Goal: Task Accomplishment & Management: Complete application form

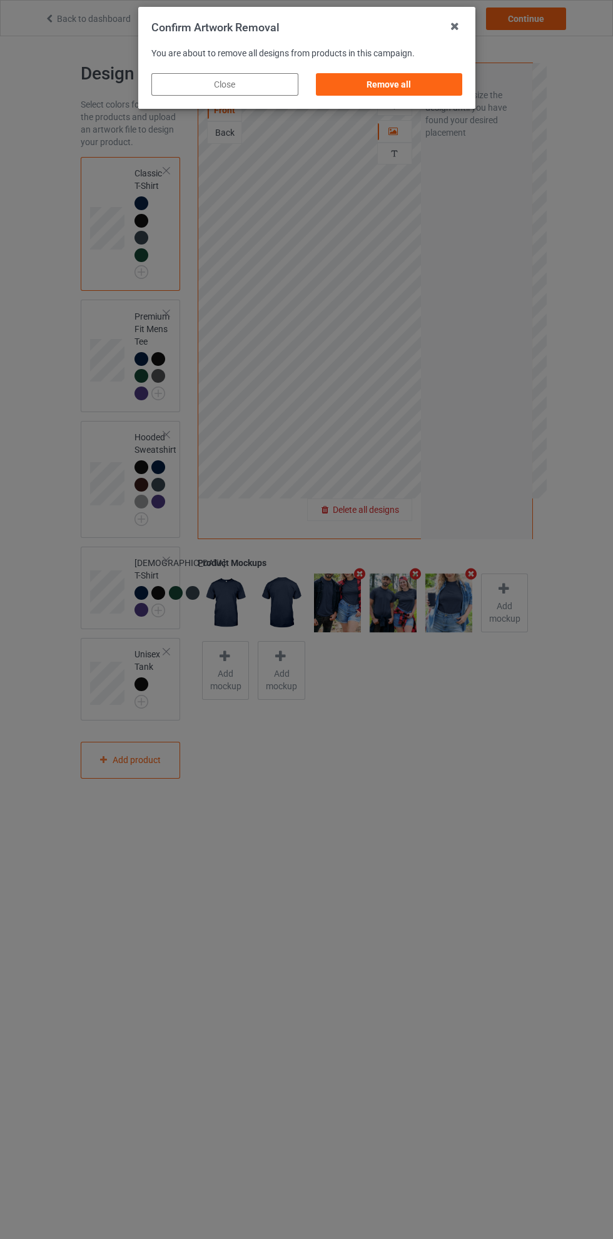
click at [411, 84] on div "Remove all" at bounding box center [388, 84] width 147 height 23
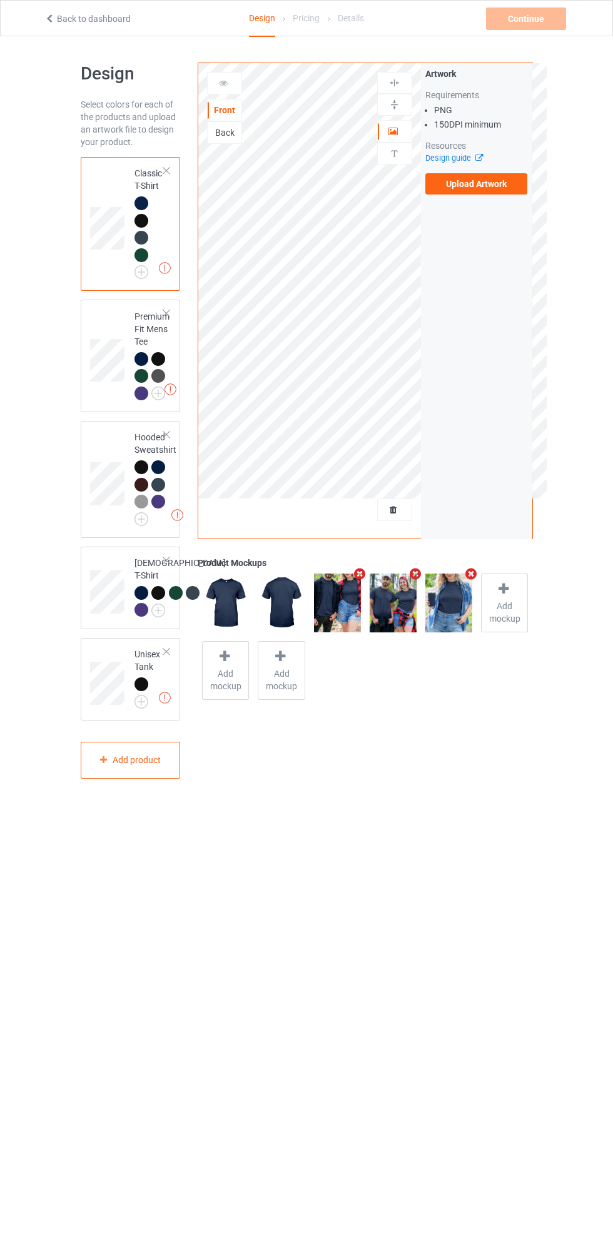
click at [485, 189] on label "Upload Artwork" at bounding box center [476, 183] width 103 height 21
click at [0, 0] on input "Upload Artwork" at bounding box center [0, 0] width 0 height 0
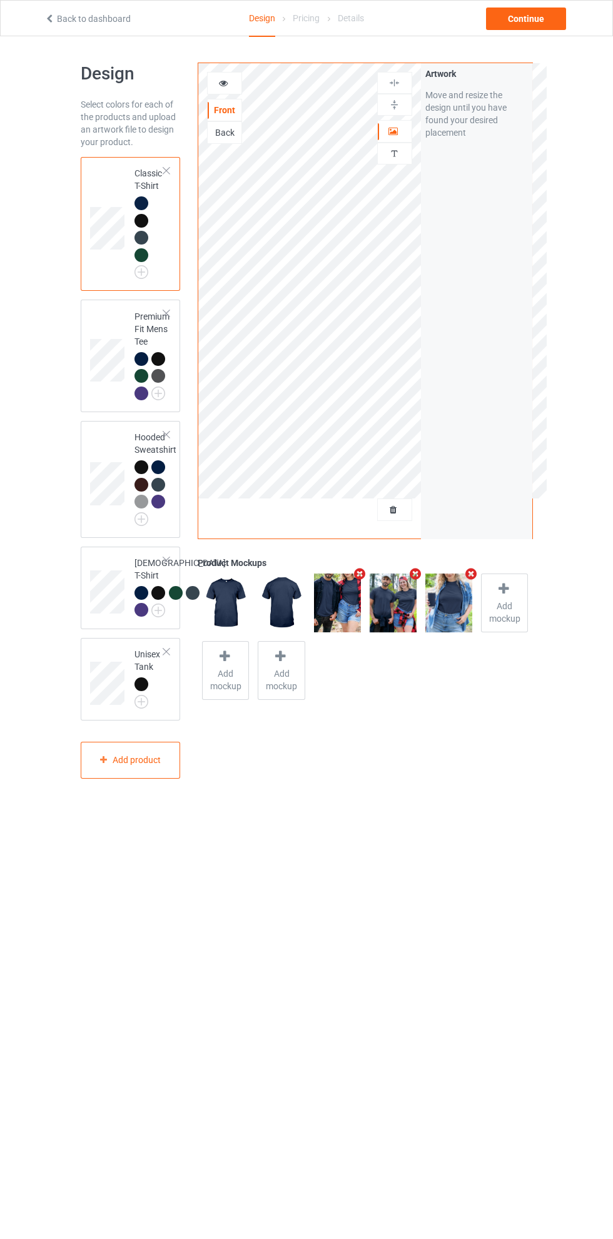
click at [223, 81] on icon at bounding box center [223, 81] width 11 height 9
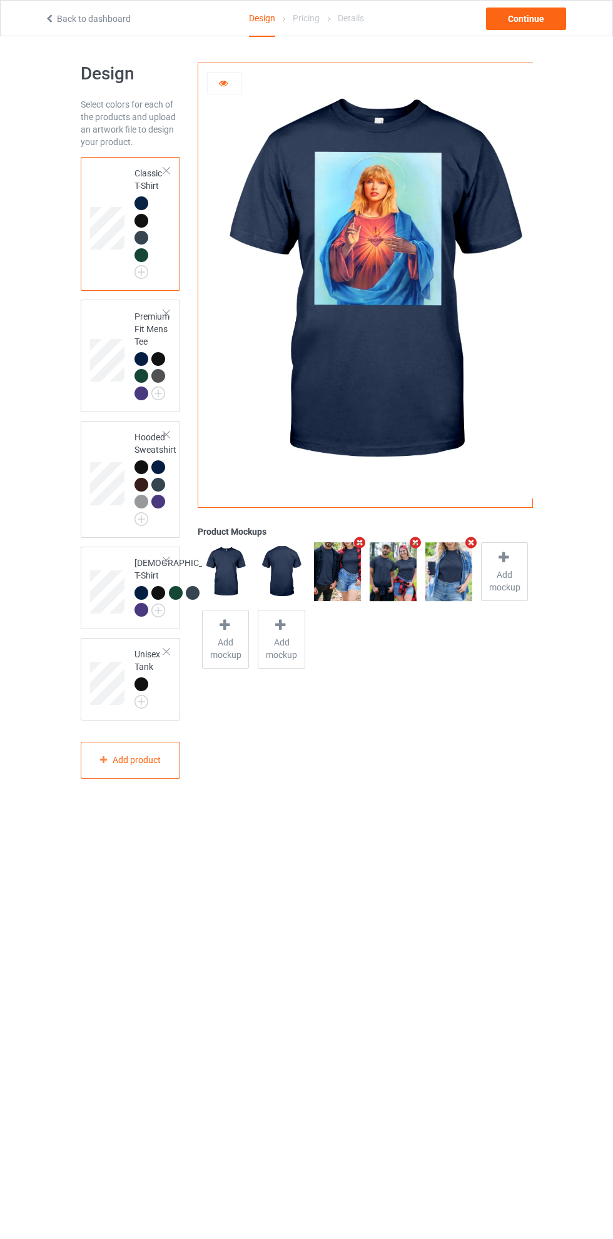
click at [223, 81] on icon at bounding box center [223, 81] width 11 height 9
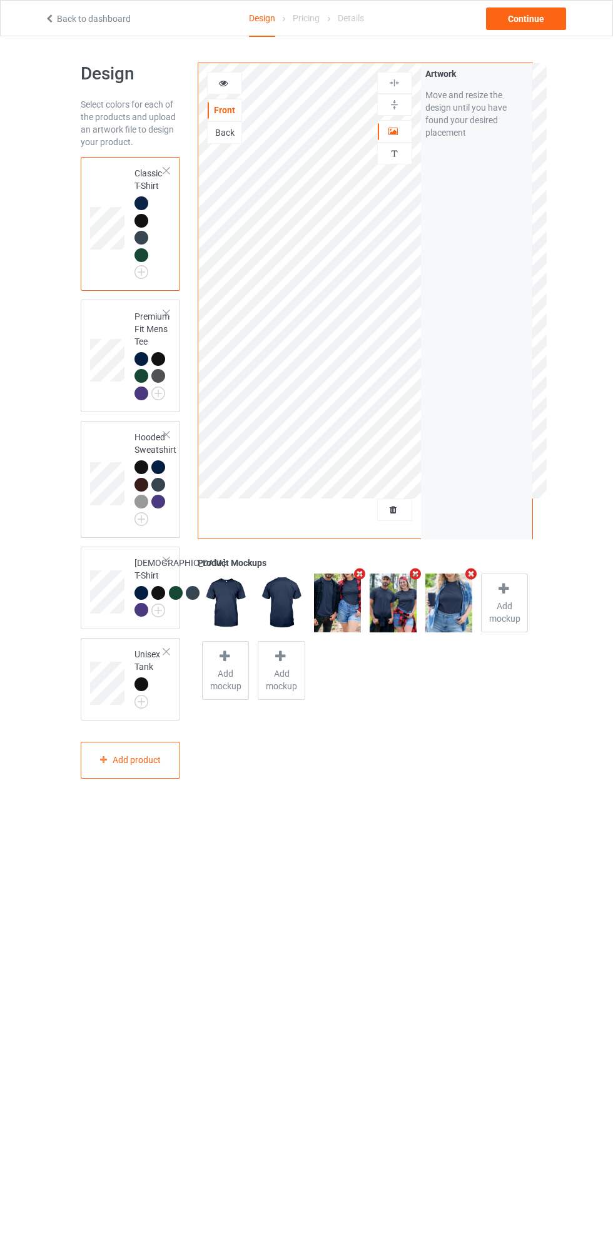
click at [392, 136] on div at bounding box center [395, 131] width 34 height 13
click at [398, 84] on img at bounding box center [394, 83] width 12 height 12
click at [223, 81] on icon at bounding box center [223, 81] width 11 height 9
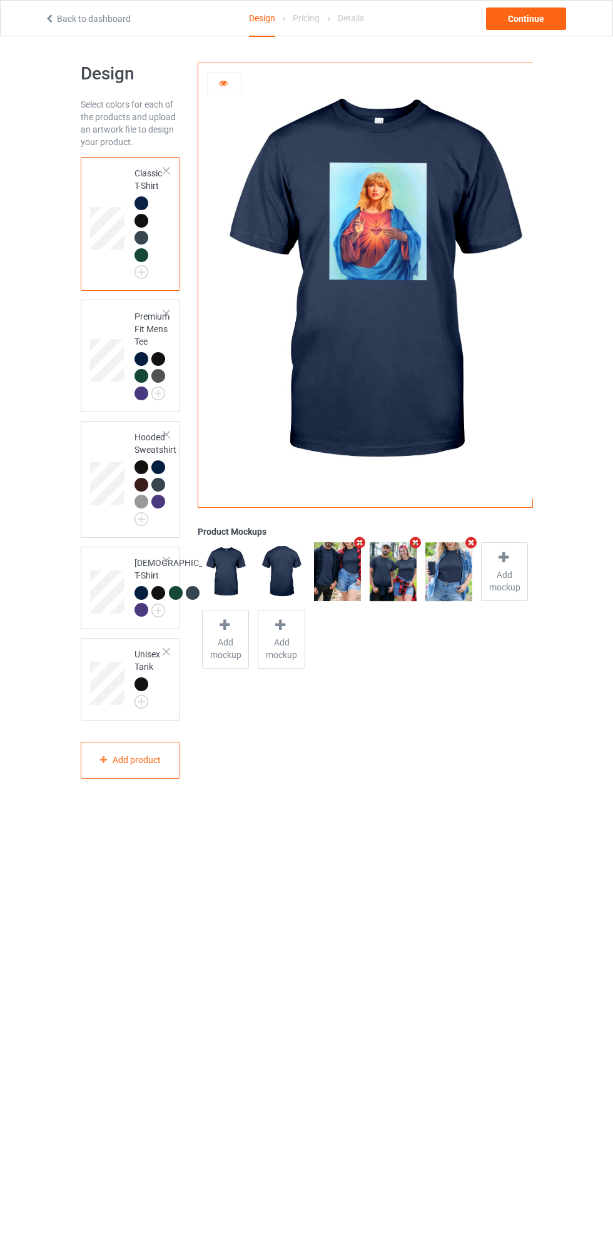
click at [0, 0] on img at bounding box center [0, 0] width 0 height 0
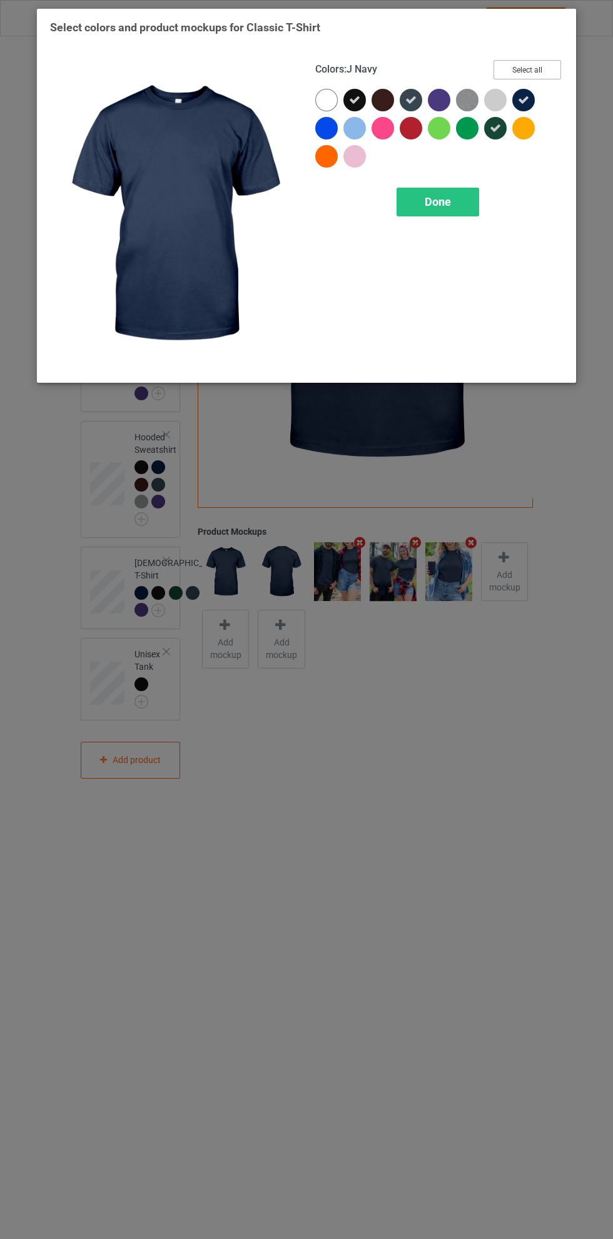
click at [536, 67] on button "Select all" at bounding box center [527, 69] width 68 height 19
click at [438, 201] on span "Done" at bounding box center [438, 201] width 26 height 13
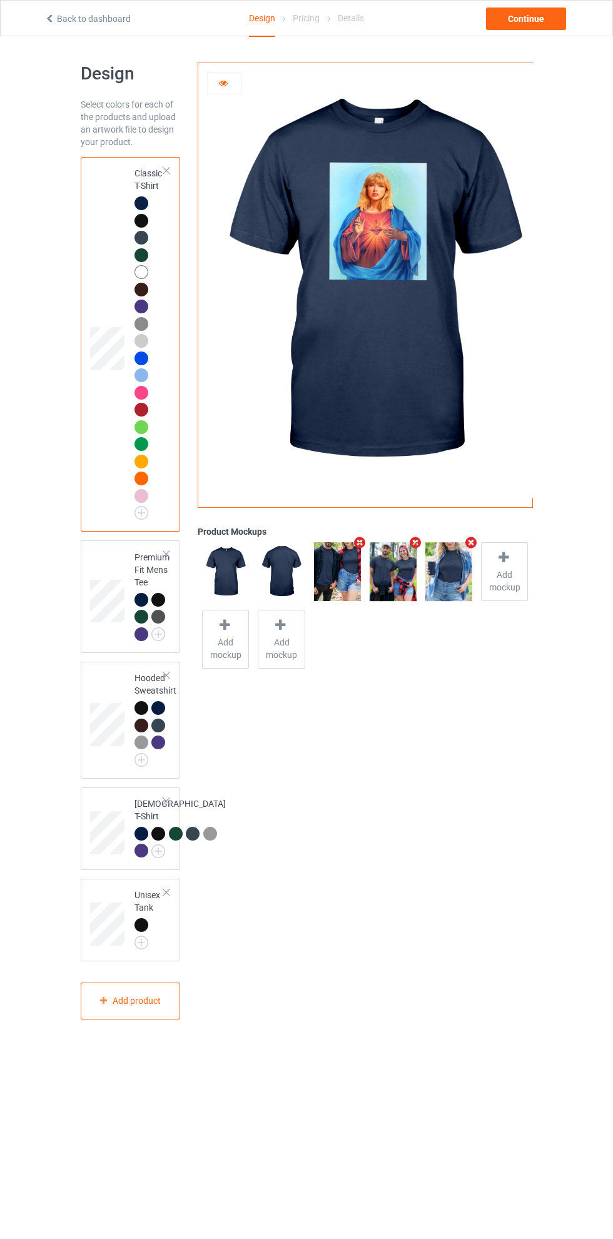
click at [0, 0] on img at bounding box center [0, 0] width 0 height 0
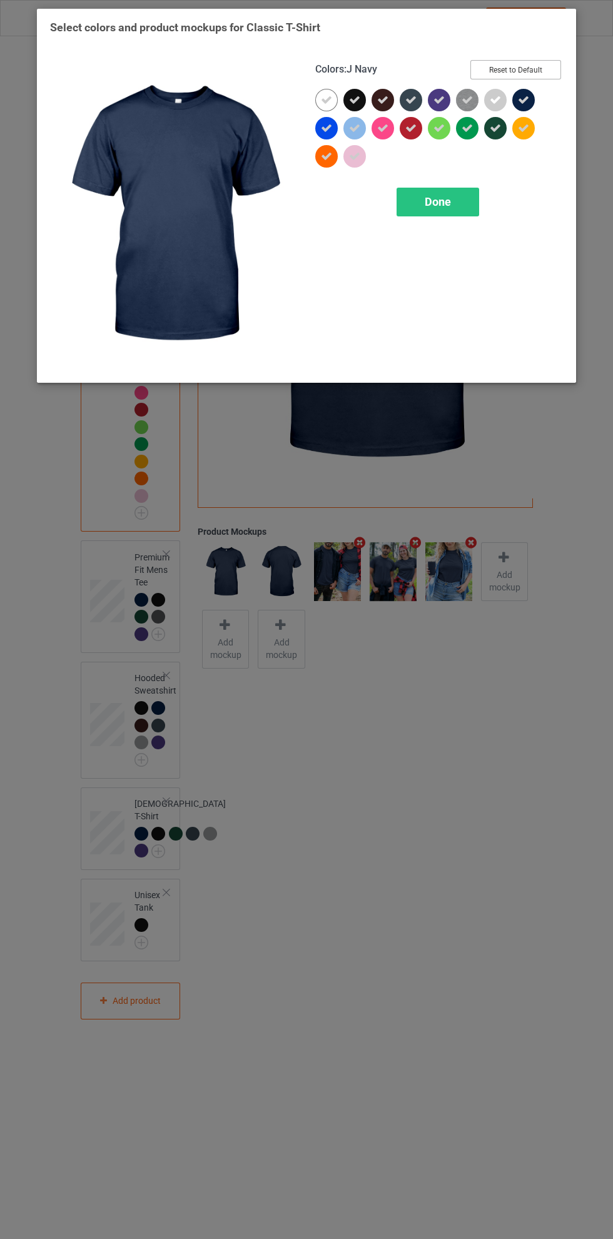
click at [525, 63] on button "Reset to Default" at bounding box center [515, 69] width 91 height 19
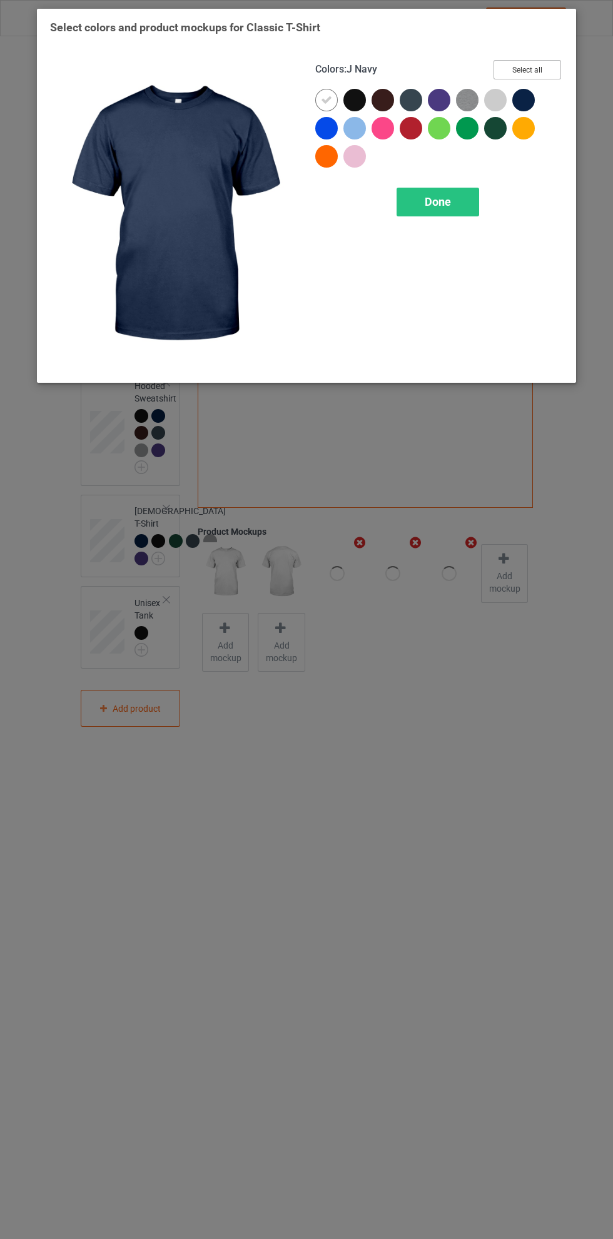
click at [532, 79] on button "Select all" at bounding box center [527, 69] width 68 height 19
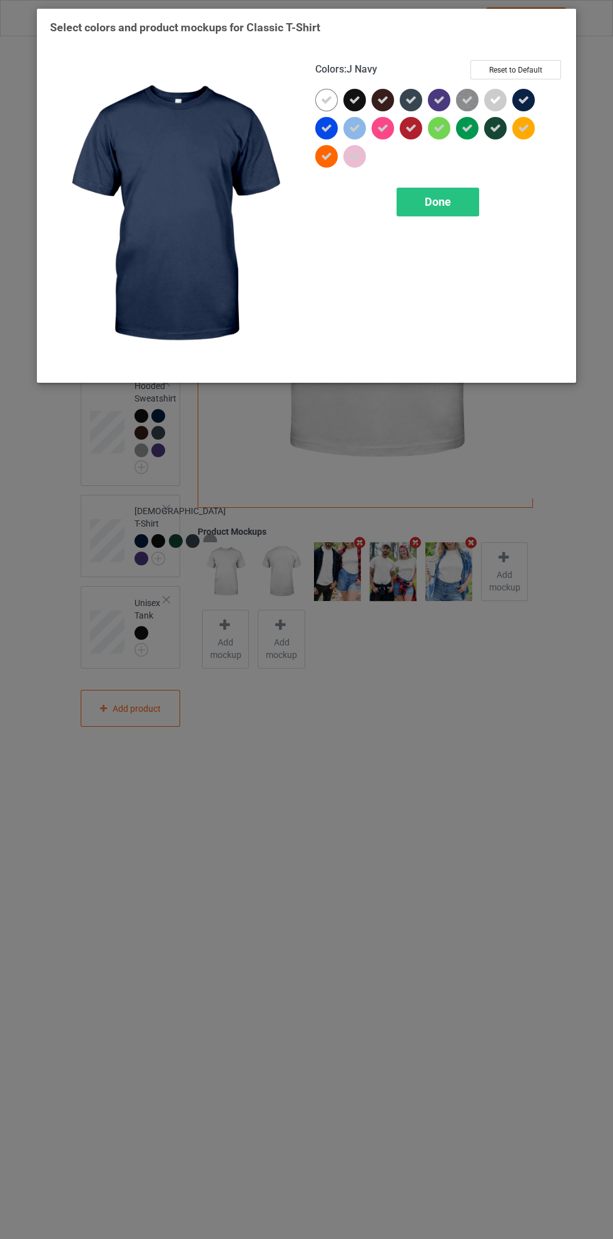
click at [466, 212] on div "Done" at bounding box center [437, 202] width 83 height 29
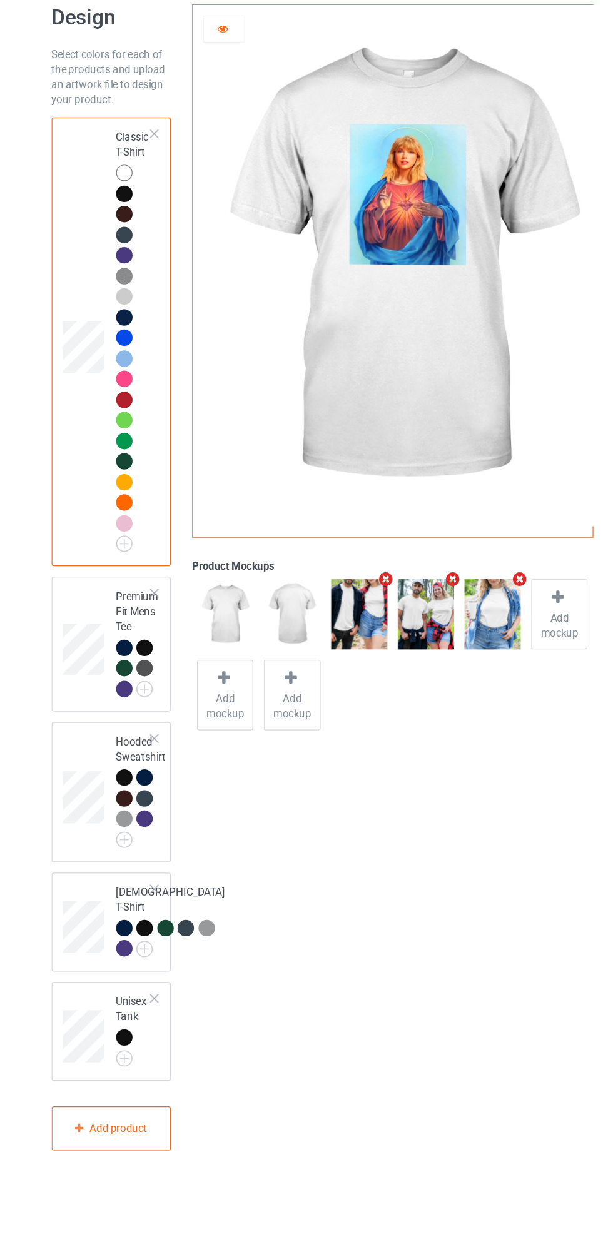
click at [234, 83] on div at bounding box center [225, 83] width 34 height 13
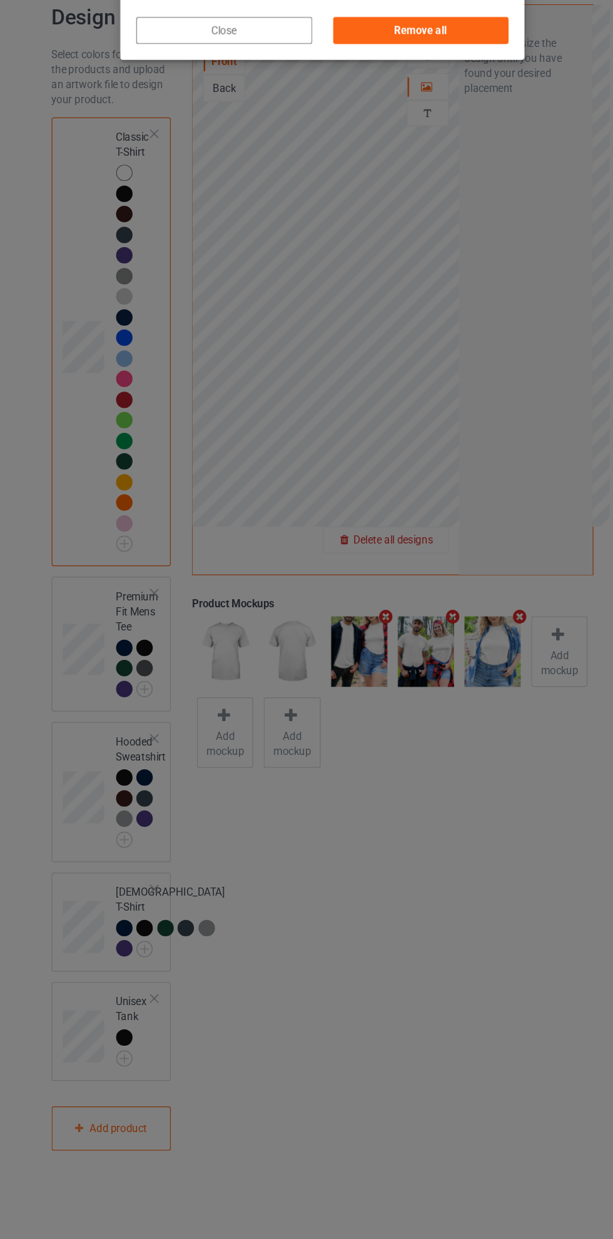
click at [408, 91] on div "Remove all" at bounding box center [388, 84] width 147 height 23
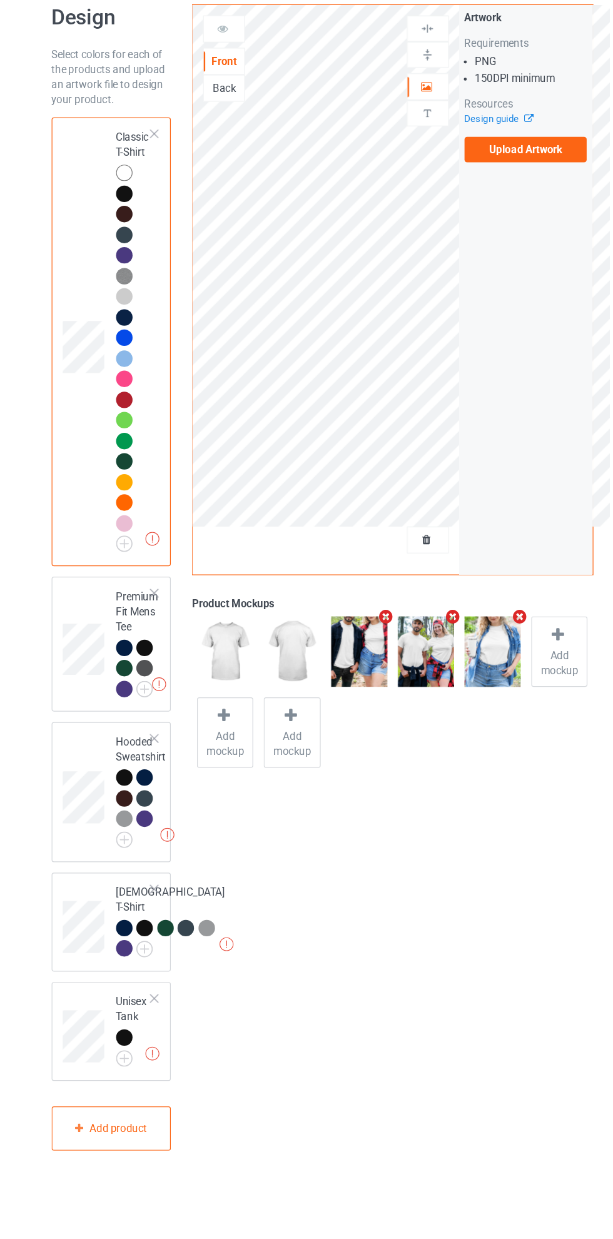
click at [477, 183] on label "Upload Artwork" at bounding box center [476, 183] width 103 height 21
click at [0, 0] on input "Upload Artwork" at bounding box center [0, 0] width 0 height 0
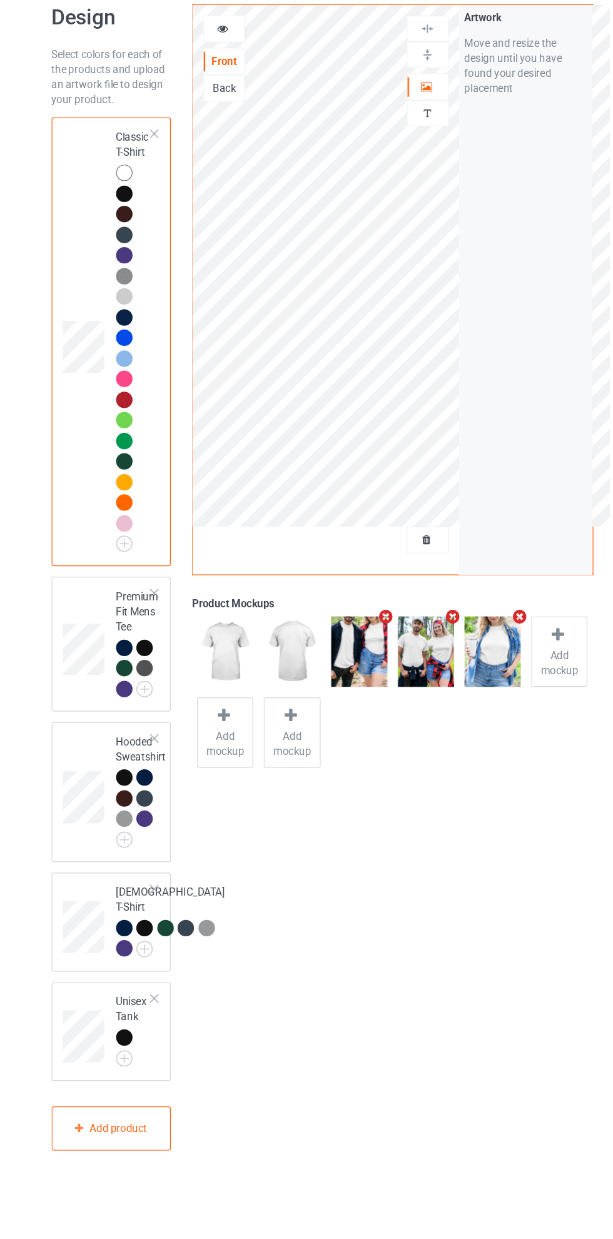
click at [395, 131] on icon at bounding box center [393, 129] width 11 height 9
click at [104, 666] on div "Hooded Sweatshirt" at bounding box center [131, 720] width 100 height 117
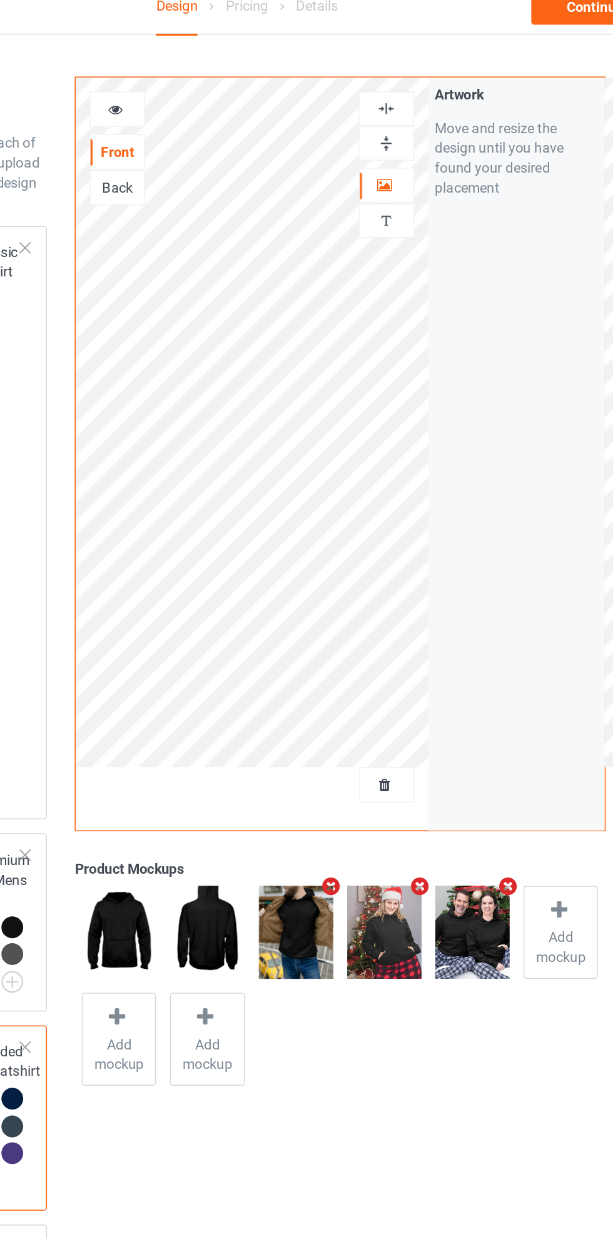
click at [394, 87] on img at bounding box center [394, 83] width 12 height 12
click at [389, 82] on img at bounding box center [394, 83] width 12 height 12
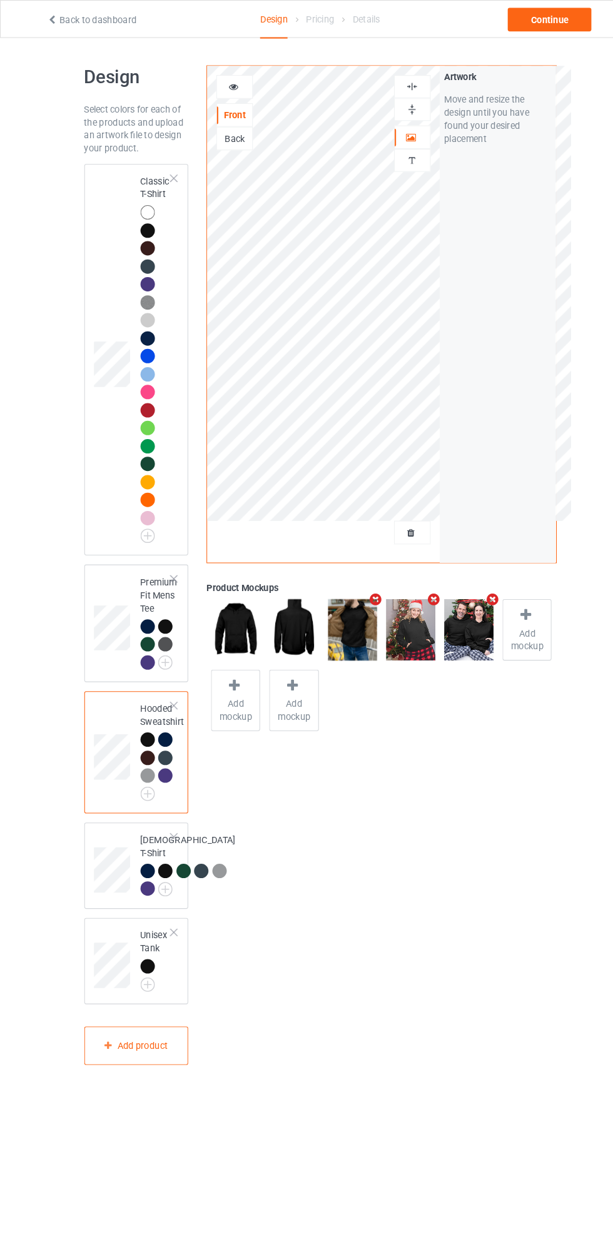
click at [100, 206] on td at bounding box center [109, 344] width 38 height 365
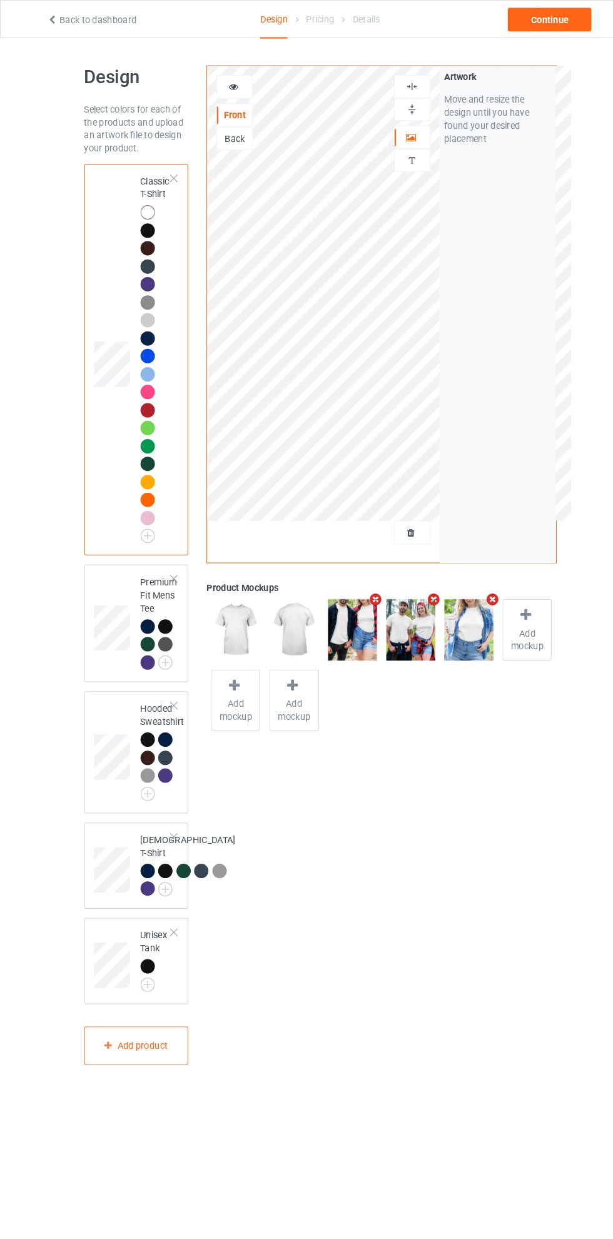
click at [394, 77] on img at bounding box center [394, 83] width 12 height 12
click at [395, 78] on img at bounding box center [394, 83] width 12 height 12
click at [223, 81] on icon at bounding box center [223, 81] width 11 height 9
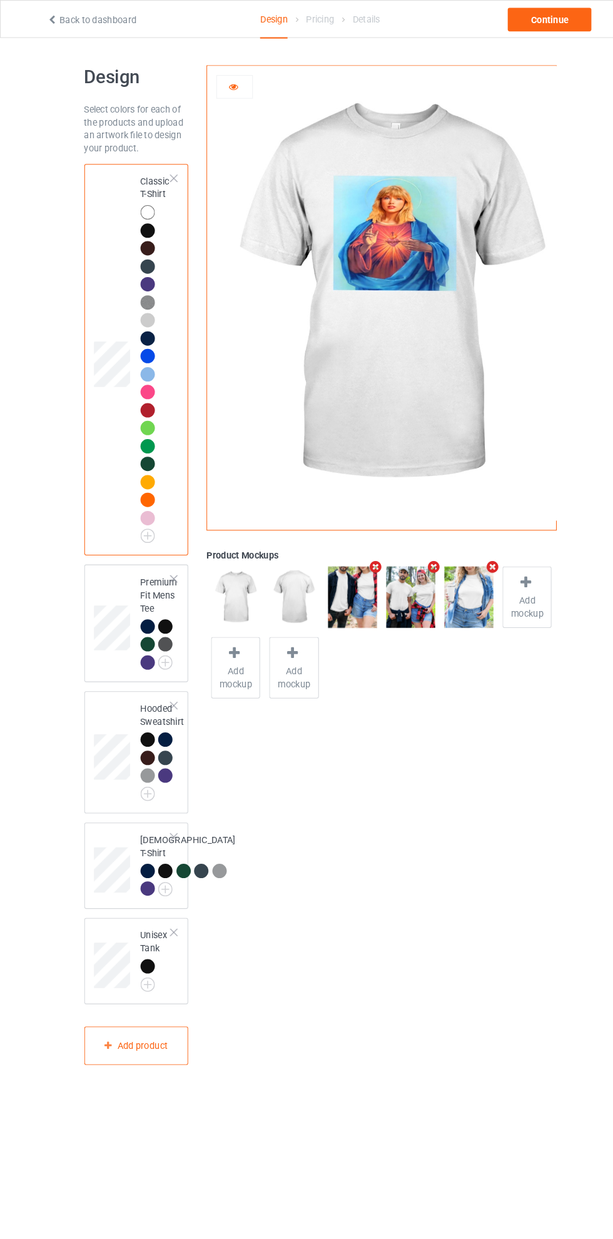
click at [223, 81] on icon at bounding box center [223, 81] width 11 height 9
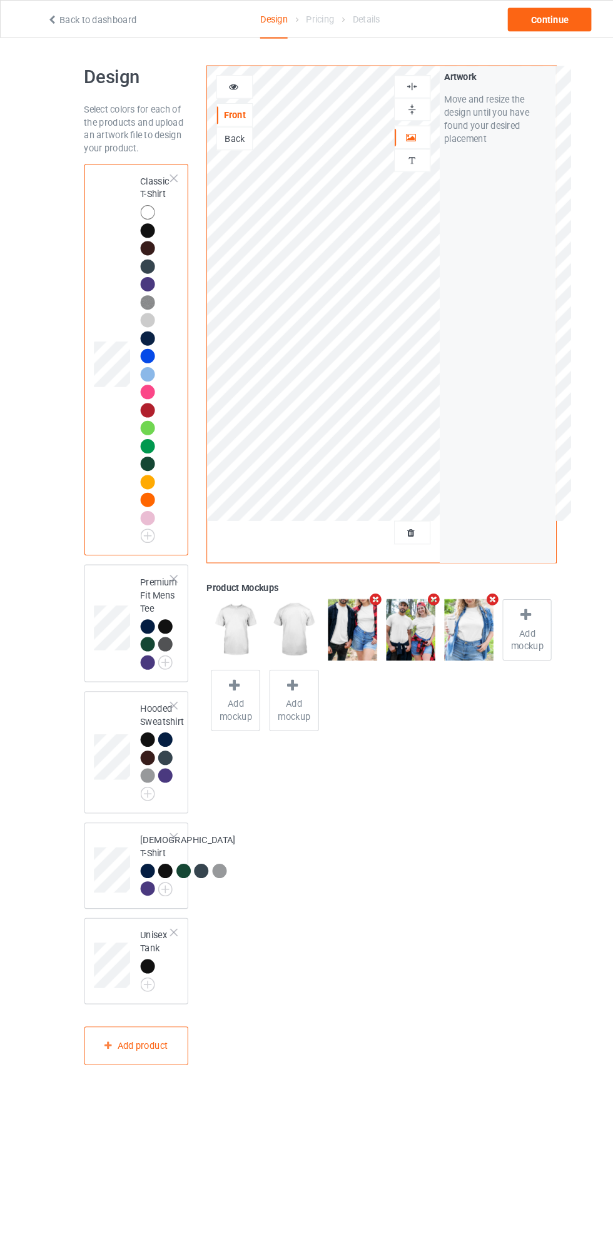
click at [395, 78] on img at bounding box center [394, 83] width 12 height 12
click at [398, 77] on img at bounding box center [394, 83] width 12 height 12
click at [223, 81] on icon at bounding box center [223, 81] width 11 height 9
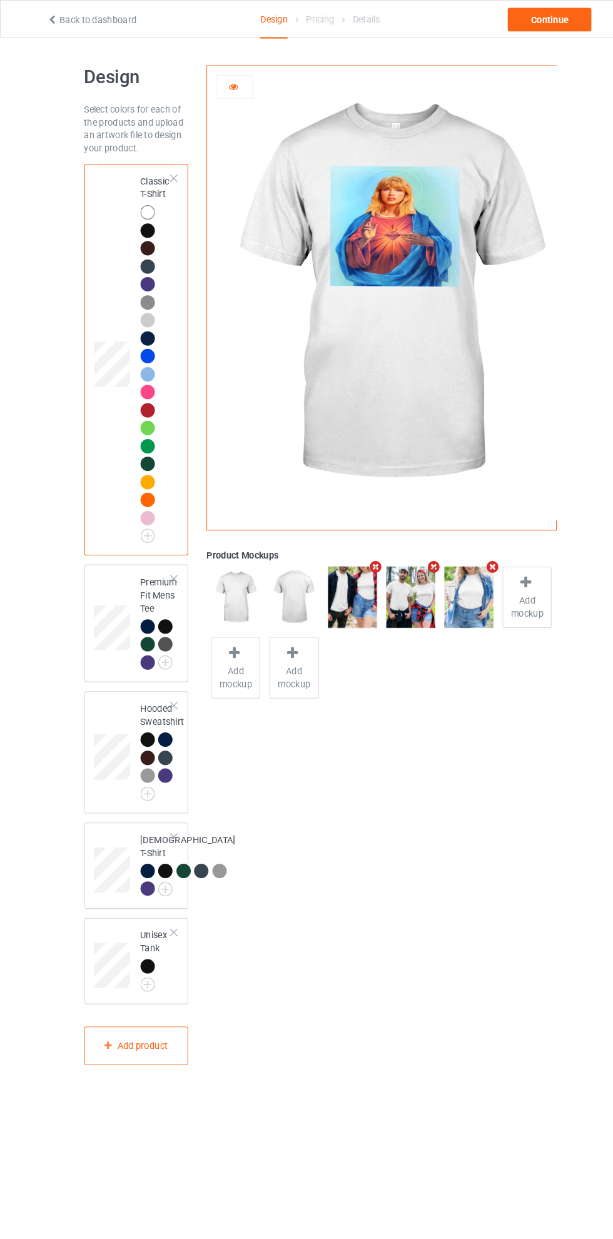
click at [0, 0] on img at bounding box center [0, 0] width 0 height 0
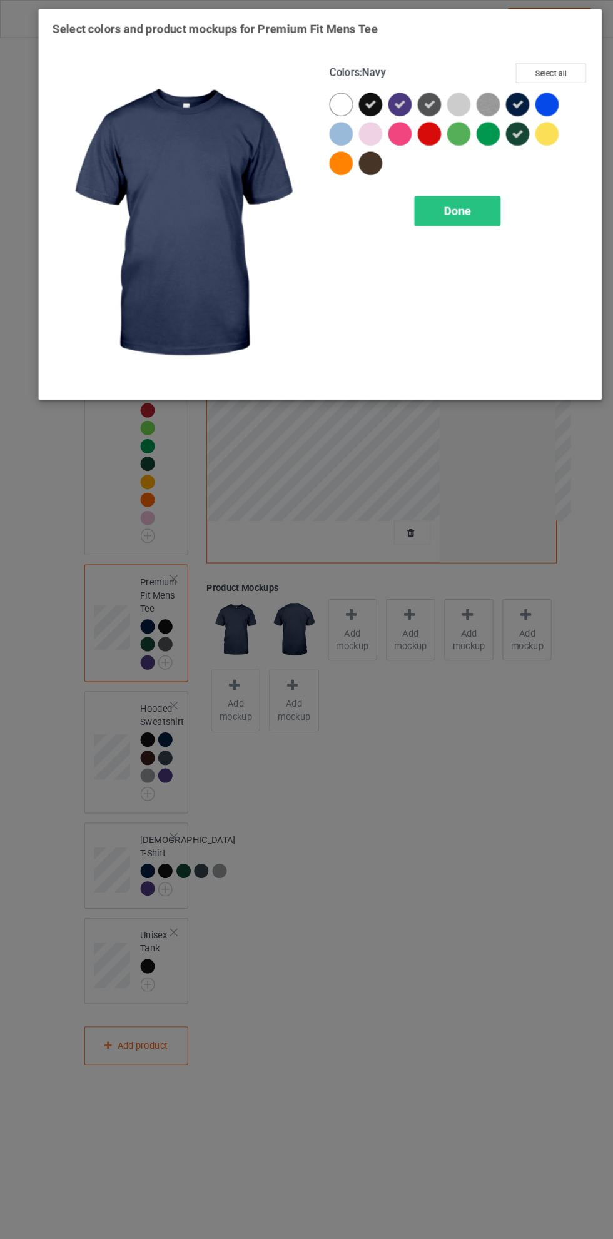
click at [331, 91] on div at bounding box center [326, 100] width 23 height 23
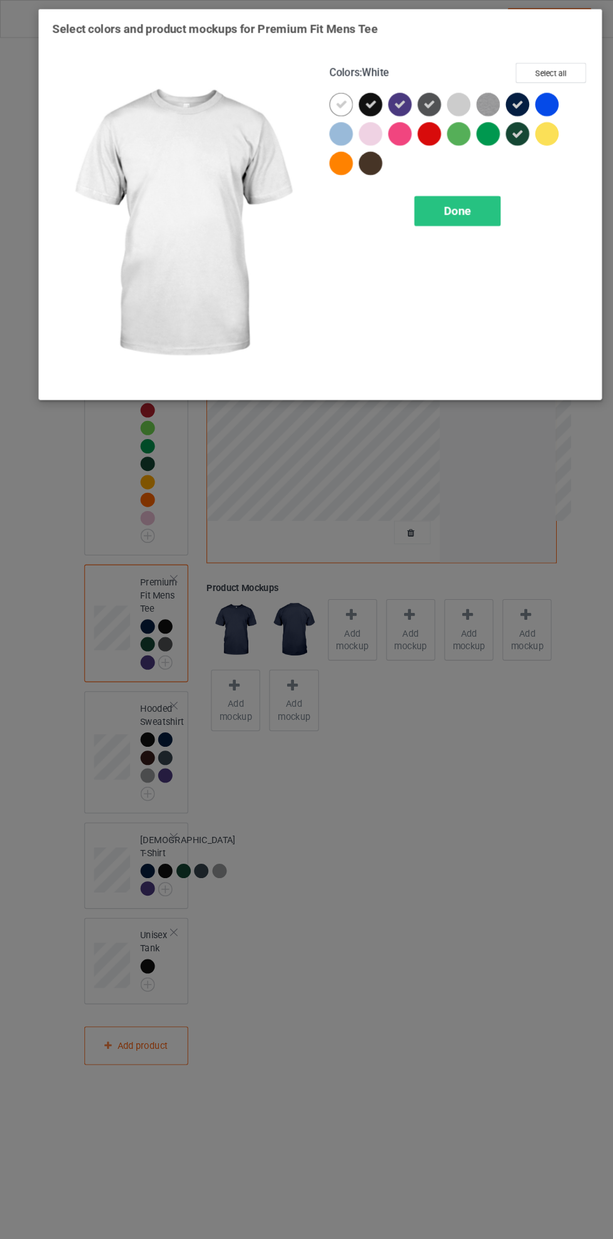
click at [529, 63] on button "Select all" at bounding box center [527, 69] width 68 height 19
click at [530, 63] on button "Reset to Default" at bounding box center [515, 69] width 91 height 19
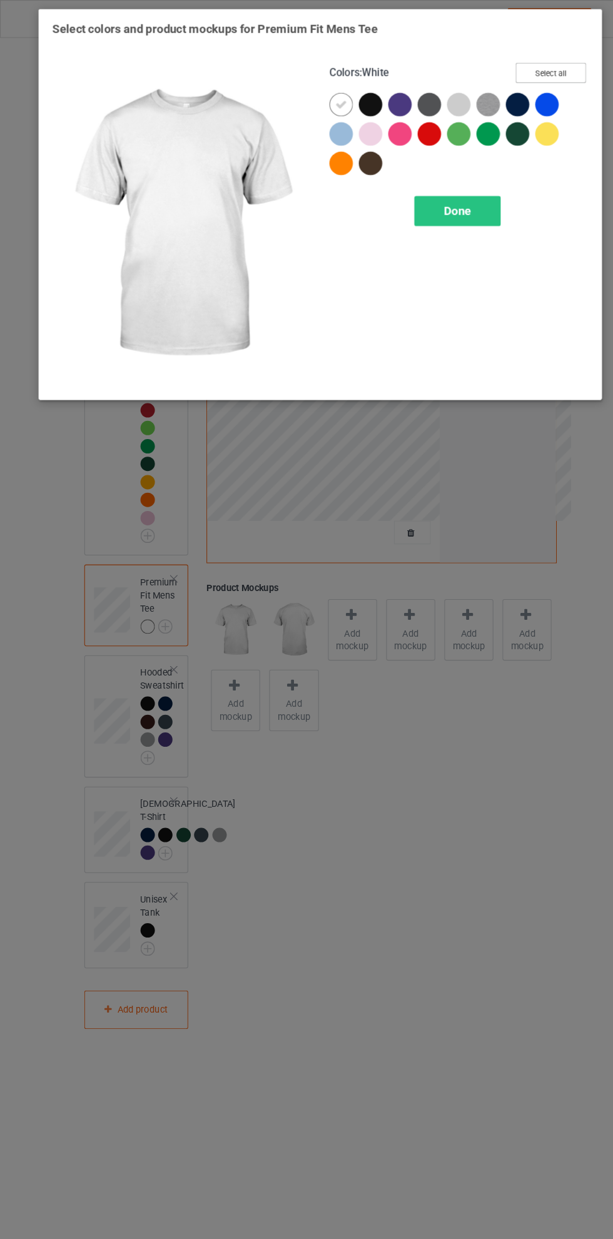
click at [530, 63] on button "Select all" at bounding box center [527, 69] width 68 height 19
click at [450, 196] on span "Done" at bounding box center [438, 201] width 26 height 13
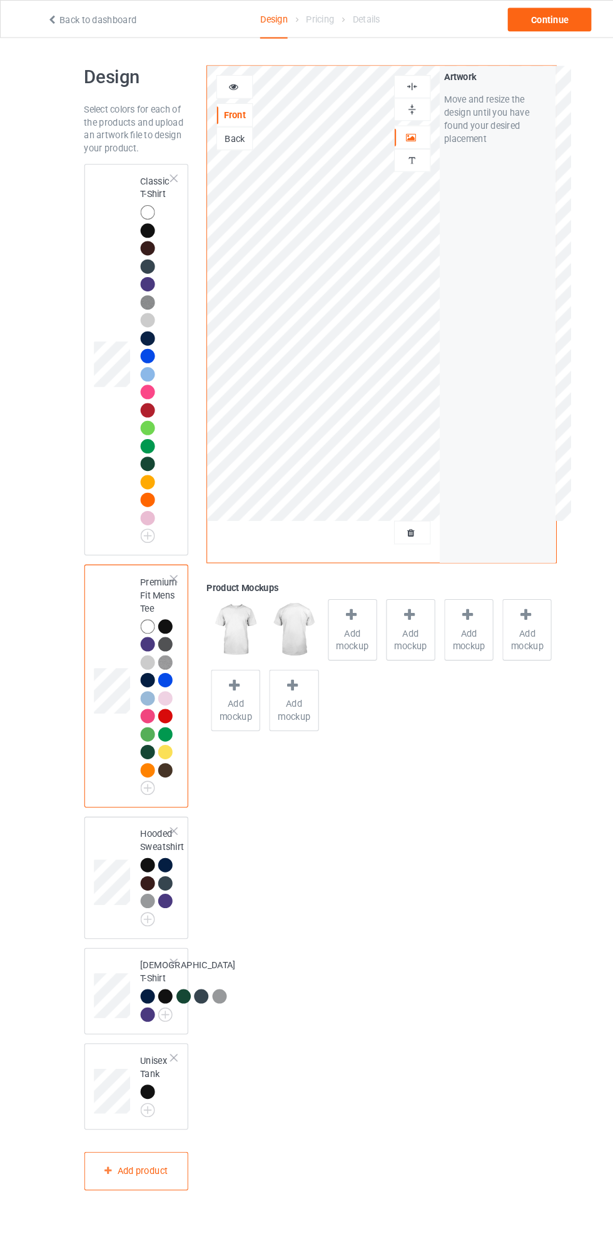
click at [0, 0] on img at bounding box center [0, 0] width 0 height 0
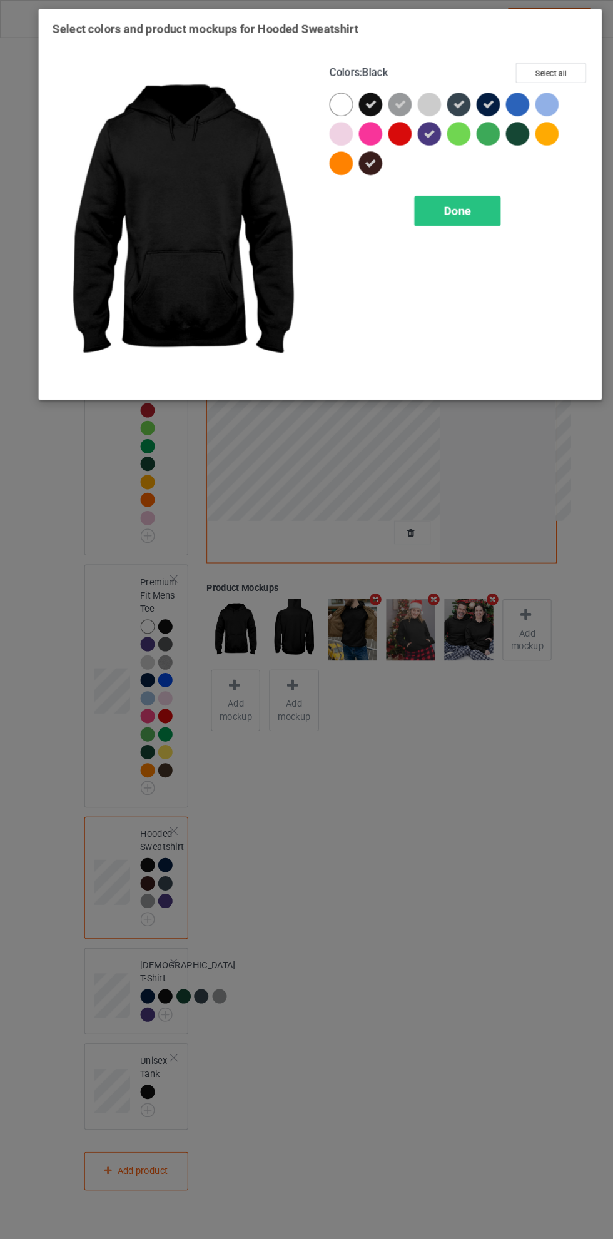
click at [329, 100] on div at bounding box center [326, 100] width 23 height 23
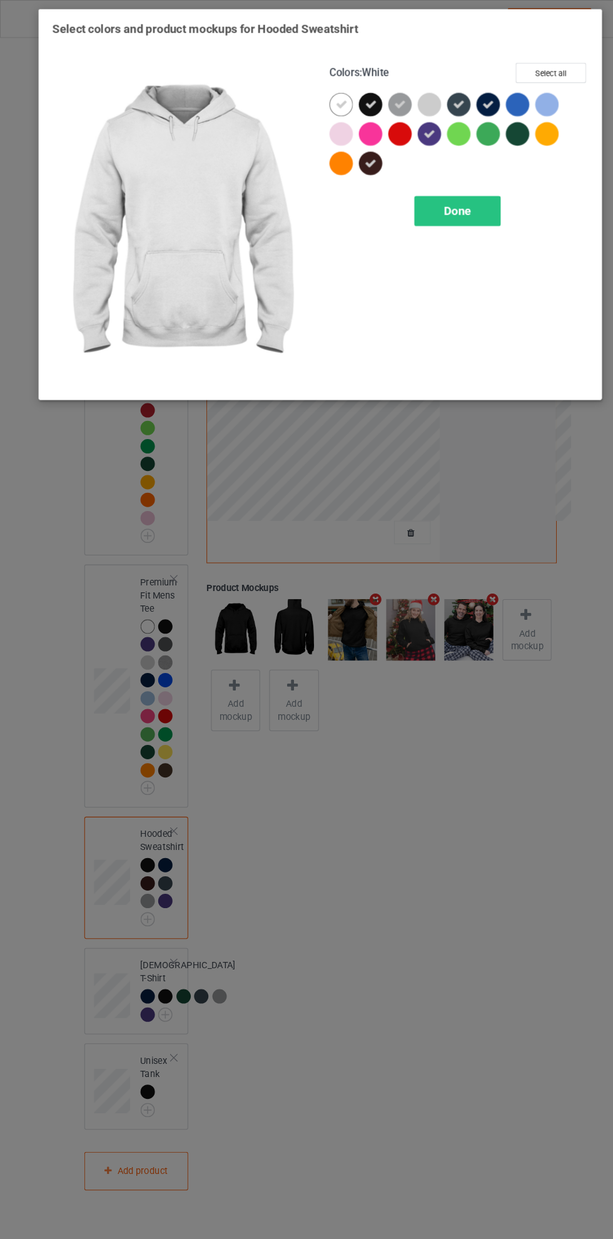
click at [527, 69] on button "Select all" at bounding box center [527, 69] width 68 height 19
click at [543, 68] on button "Reset to Default" at bounding box center [515, 69] width 91 height 19
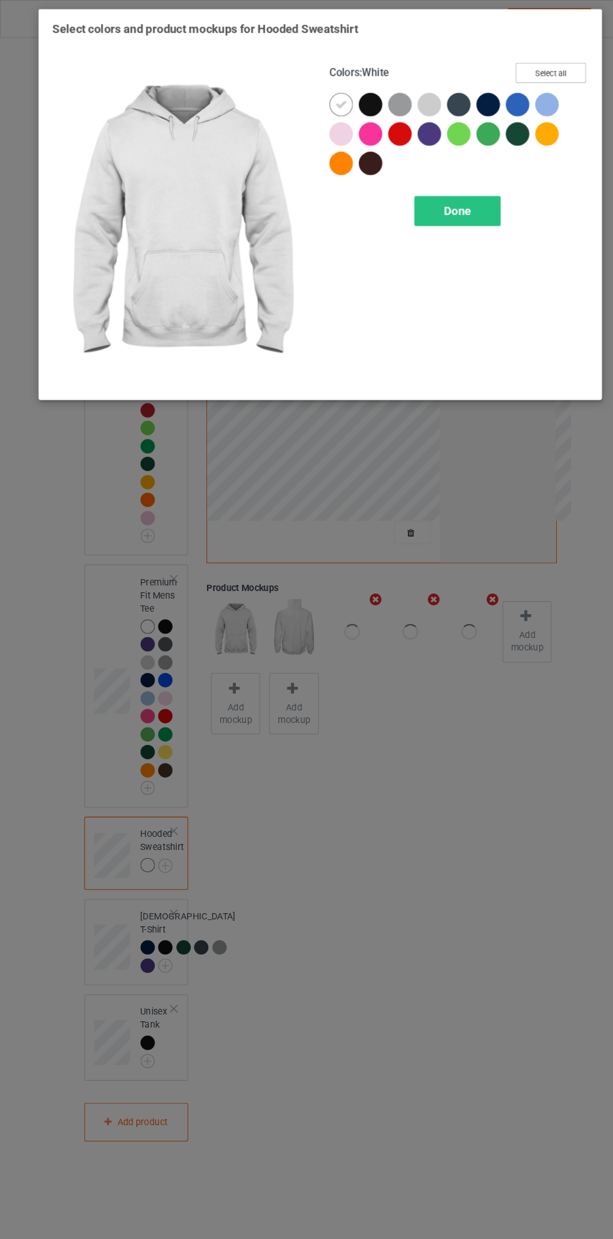
click at [543, 68] on button "Select all" at bounding box center [527, 69] width 68 height 19
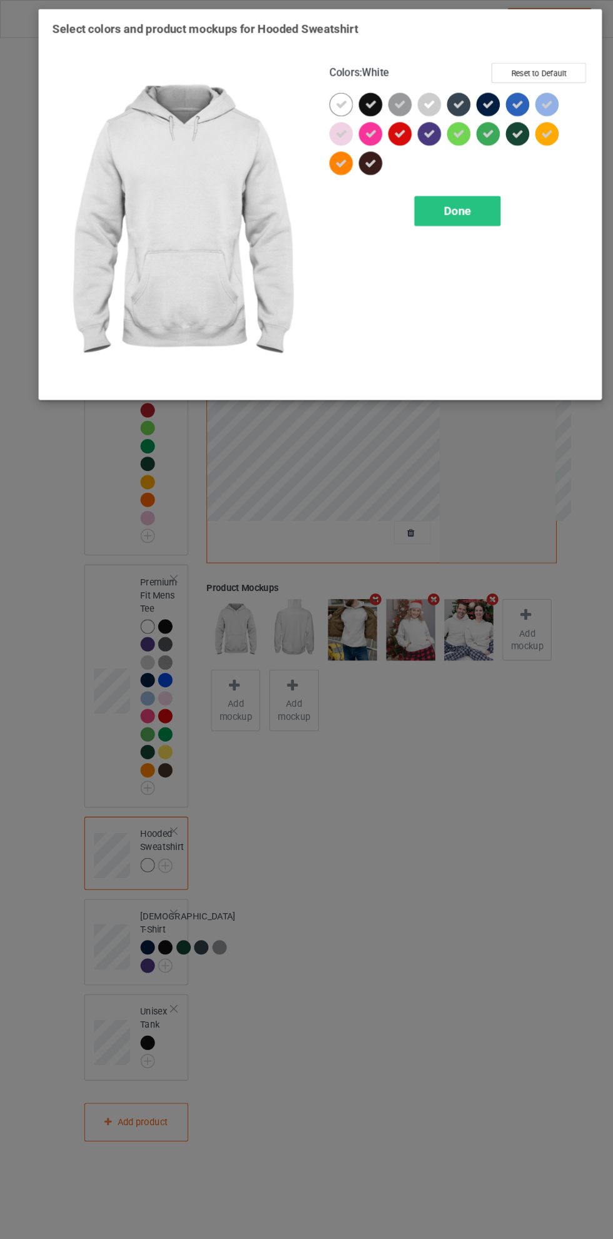
click at [452, 209] on div "Done" at bounding box center [437, 202] width 83 height 29
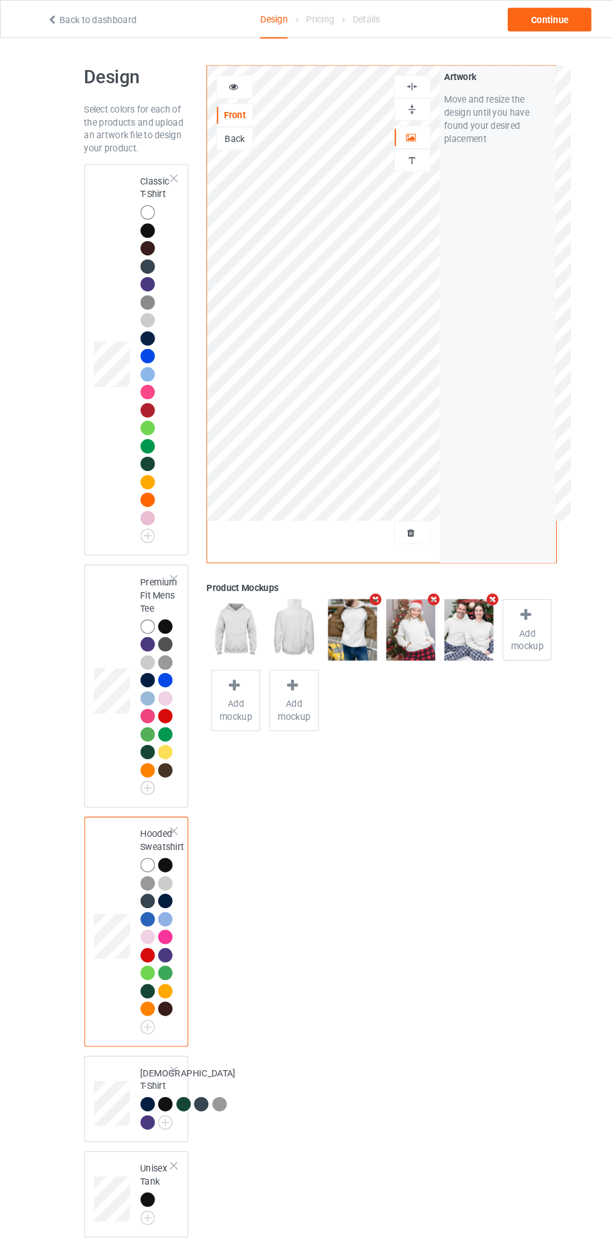
click at [109, 1036] on td at bounding box center [109, 1052] width 38 height 73
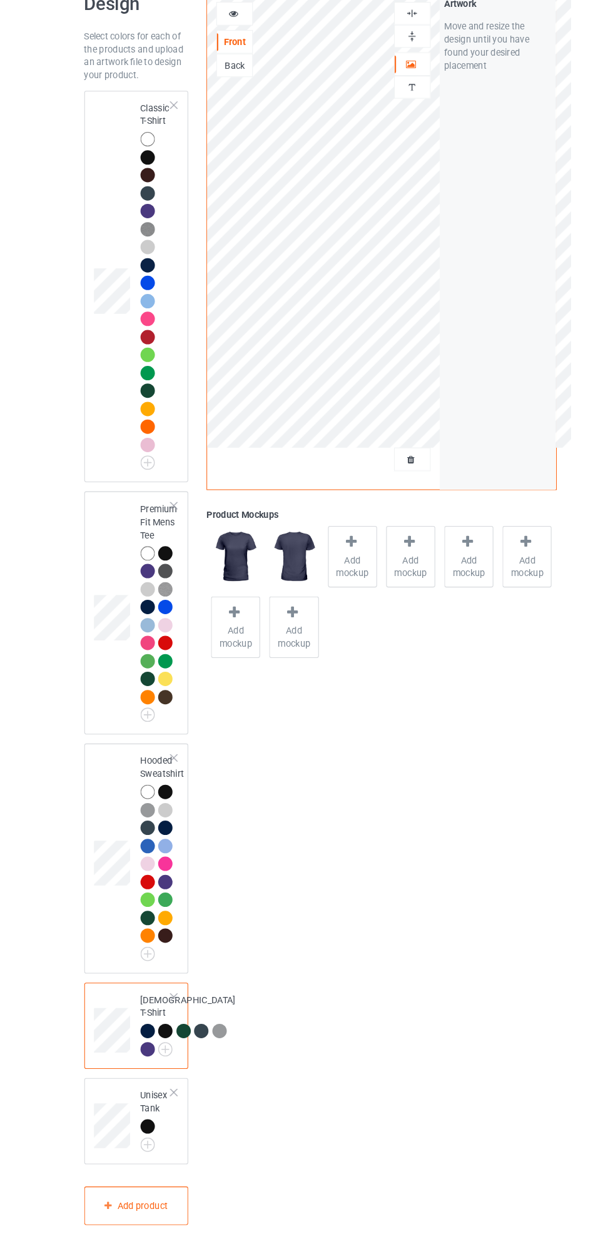
scroll to position [19, 0]
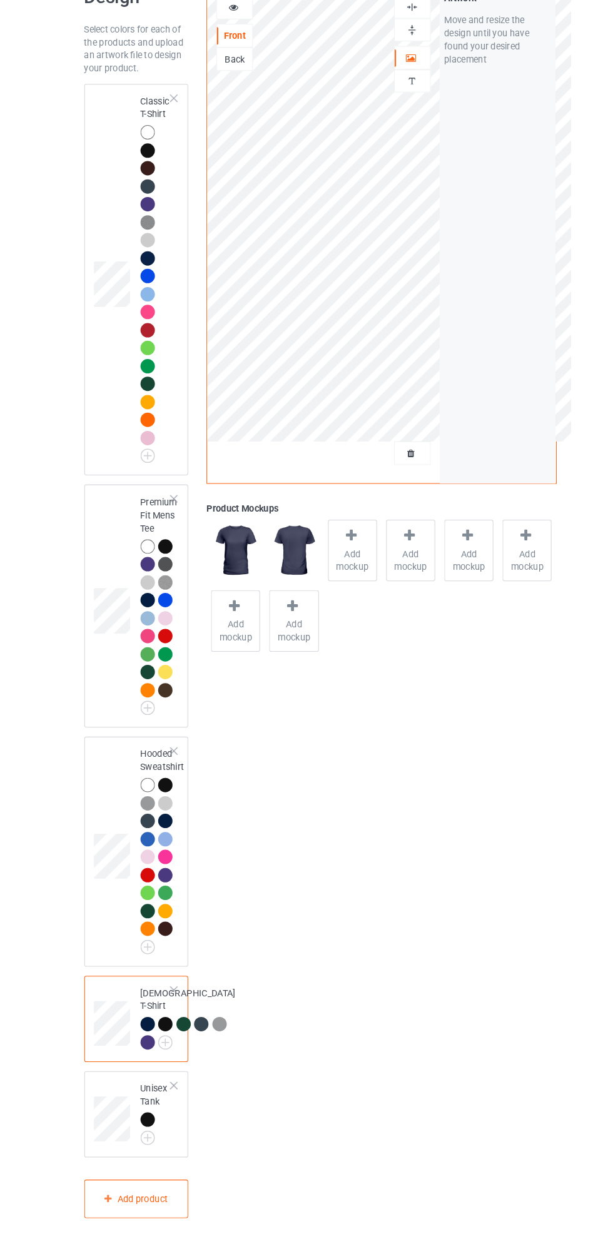
click at [172, 1165] on div "Unisex Tank" at bounding box center [131, 1123] width 100 height 83
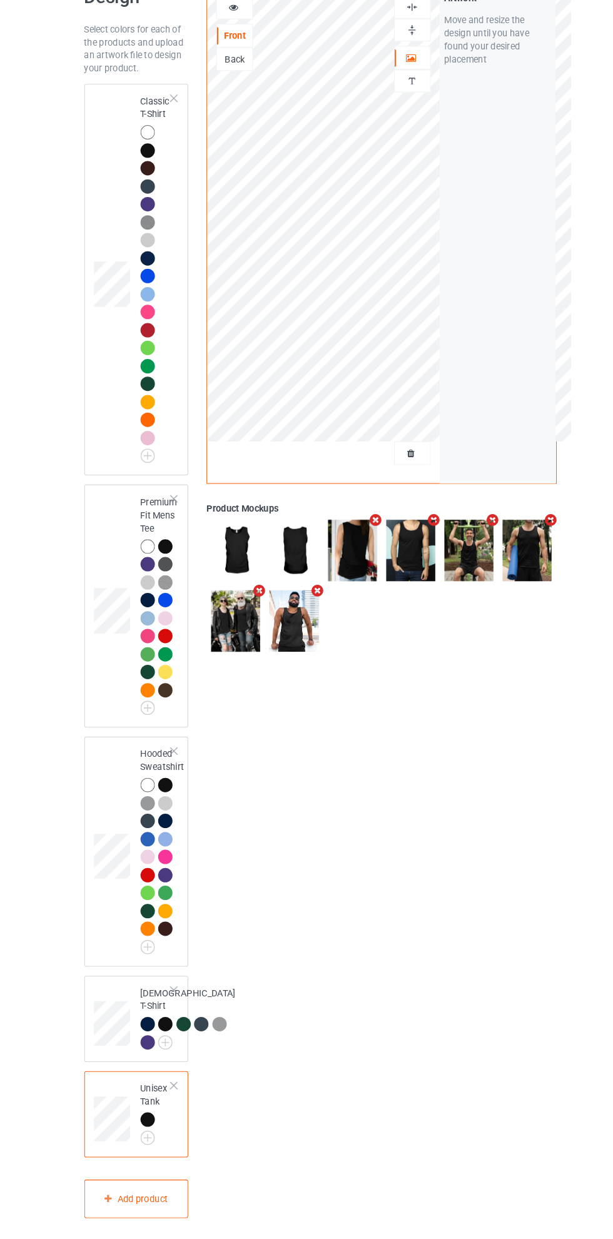
click at [0, 0] on img at bounding box center [0, 0] width 0 height 0
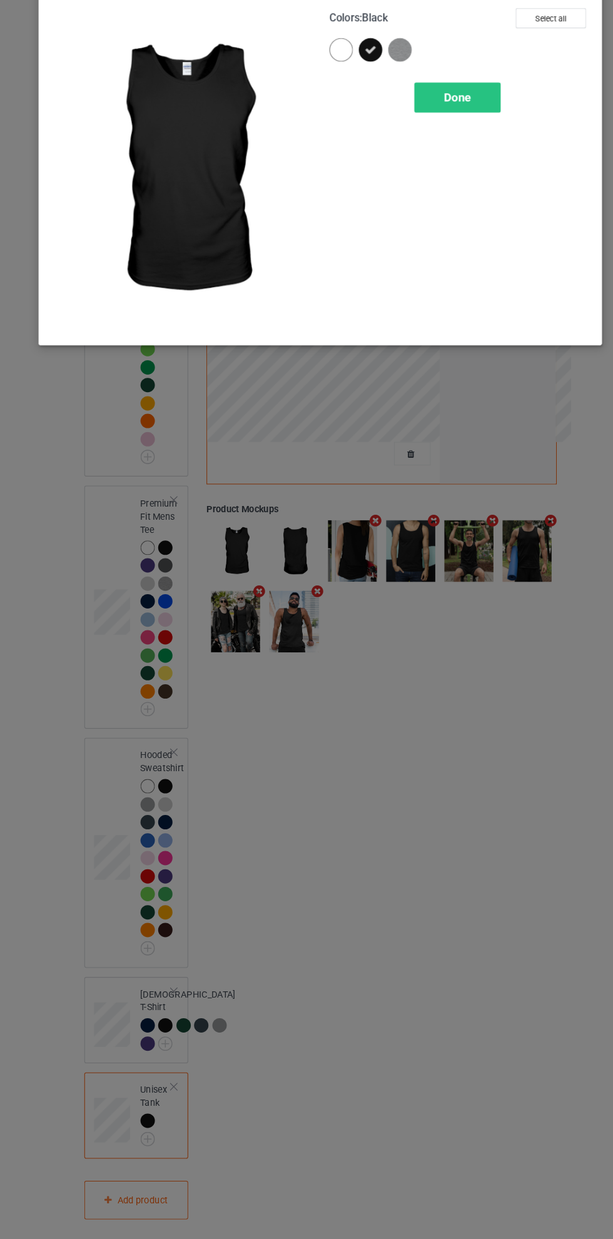
scroll to position [22, 0]
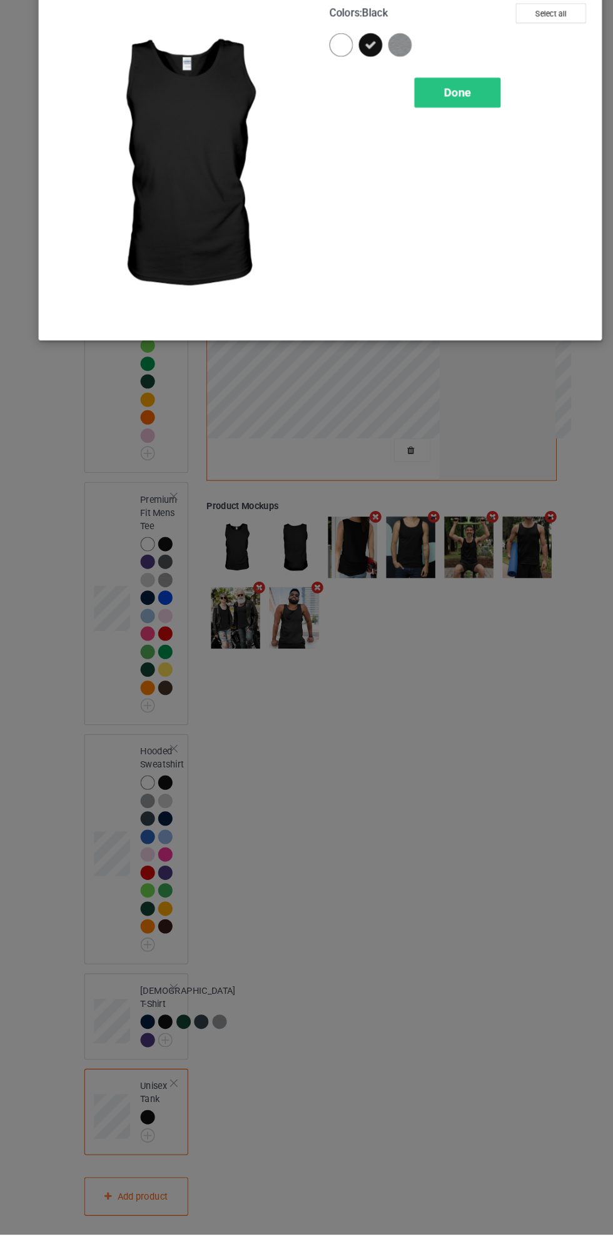
click at [173, 1182] on div "Select colors and product mockups for Unisex Tank Colors : Black Select all Done" at bounding box center [306, 619] width 613 height 1239
click at [454, 131] on div "Done" at bounding box center [437, 145] width 83 height 29
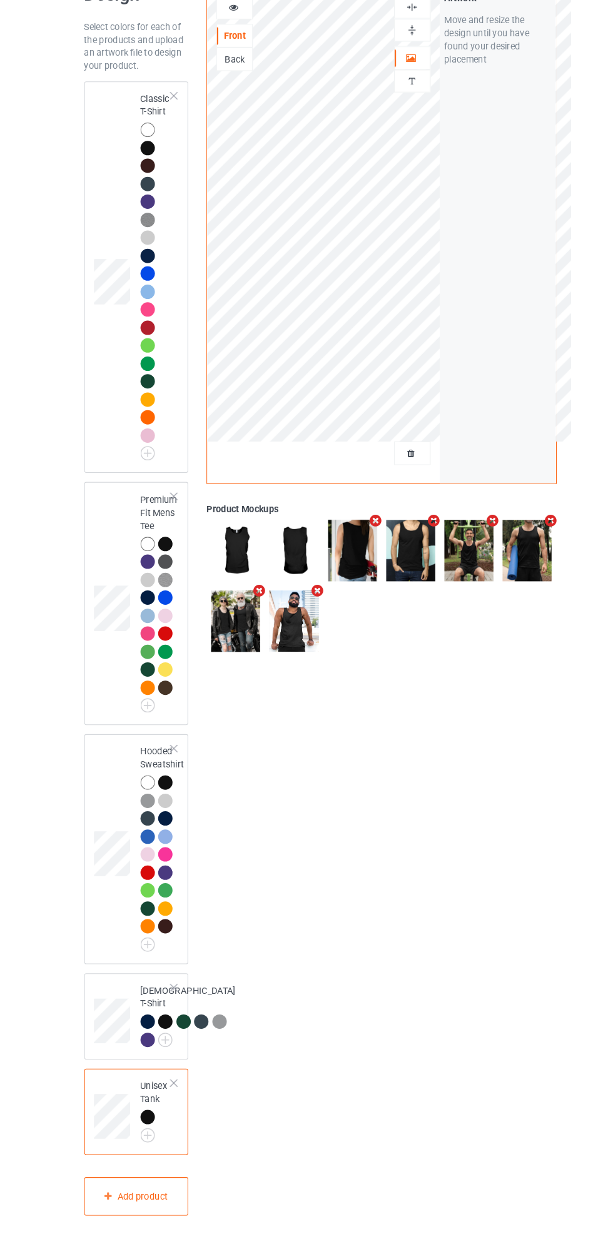
click at [166, 1098] on div at bounding box center [166, 1093] width 9 height 9
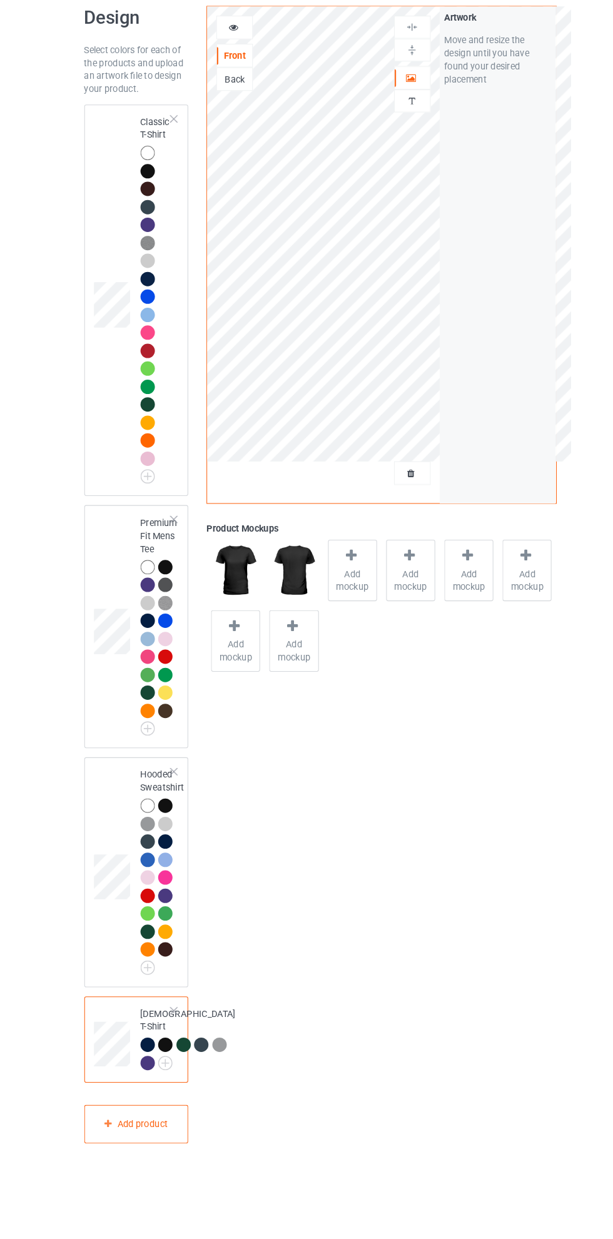
click at [0, 0] on img at bounding box center [0, 0] width 0 height 0
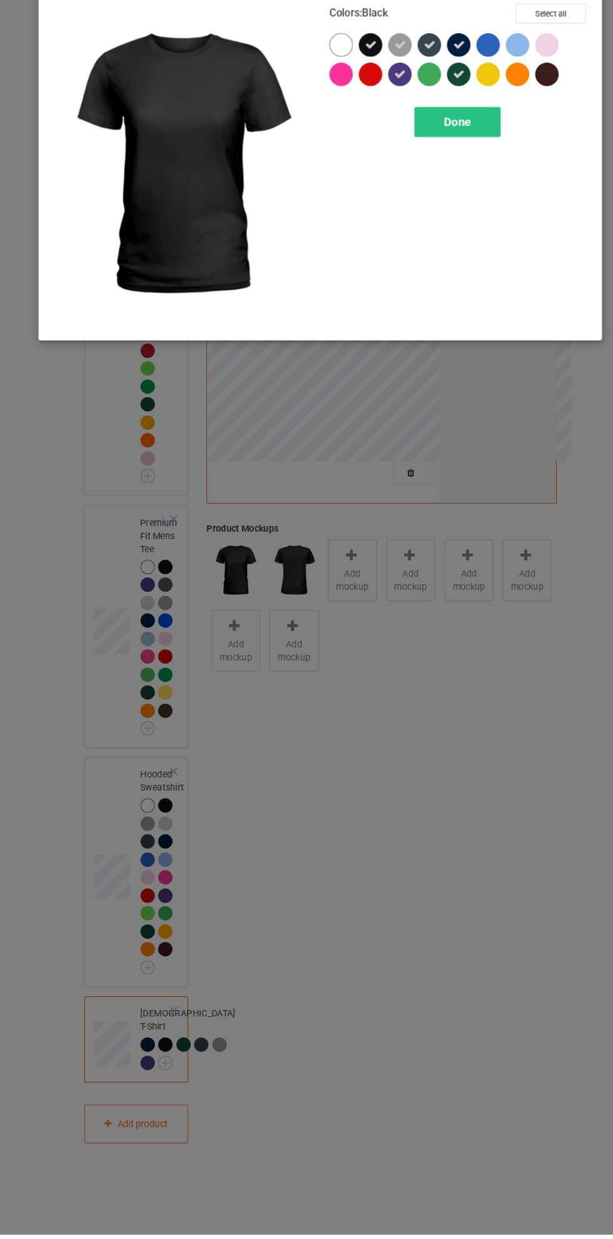
click at [329, 92] on div at bounding box center [326, 100] width 23 height 23
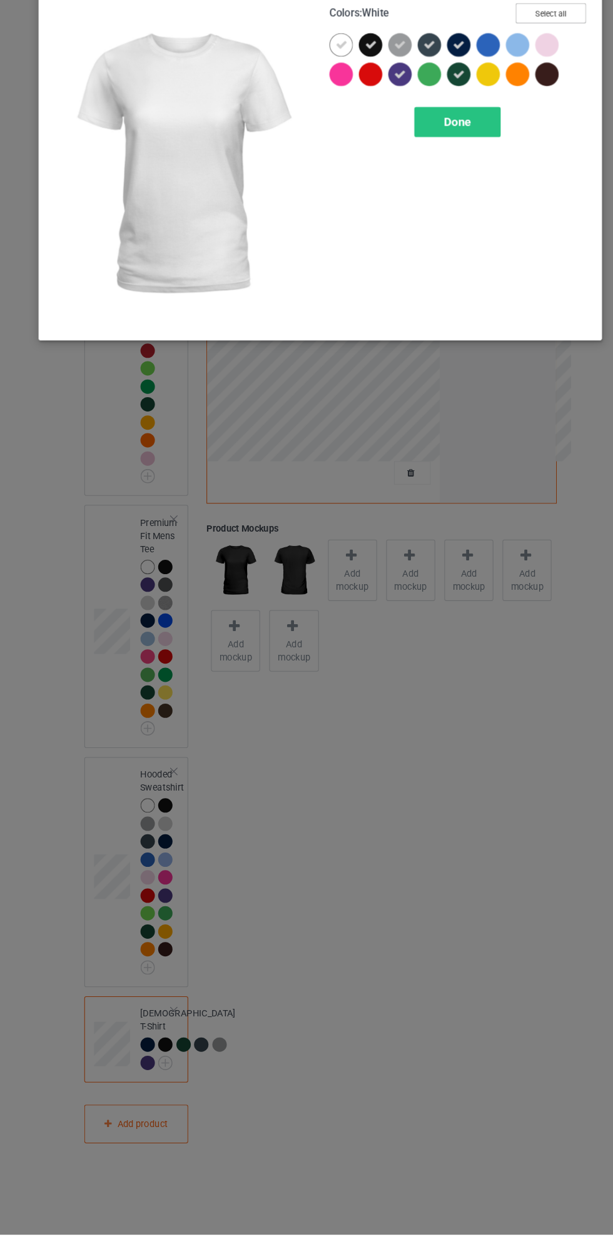
click at [540, 73] on button "Select all" at bounding box center [527, 69] width 68 height 19
click at [530, 69] on button "Reset to Default" at bounding box center [515, 69] width 91 height 19
click at [550, 67] on button "Select all" at bounding box center [527, 69] width 68 height 19
click at [460, 166] on div "Done" at bounding box center [437, 173] width 83 height 29
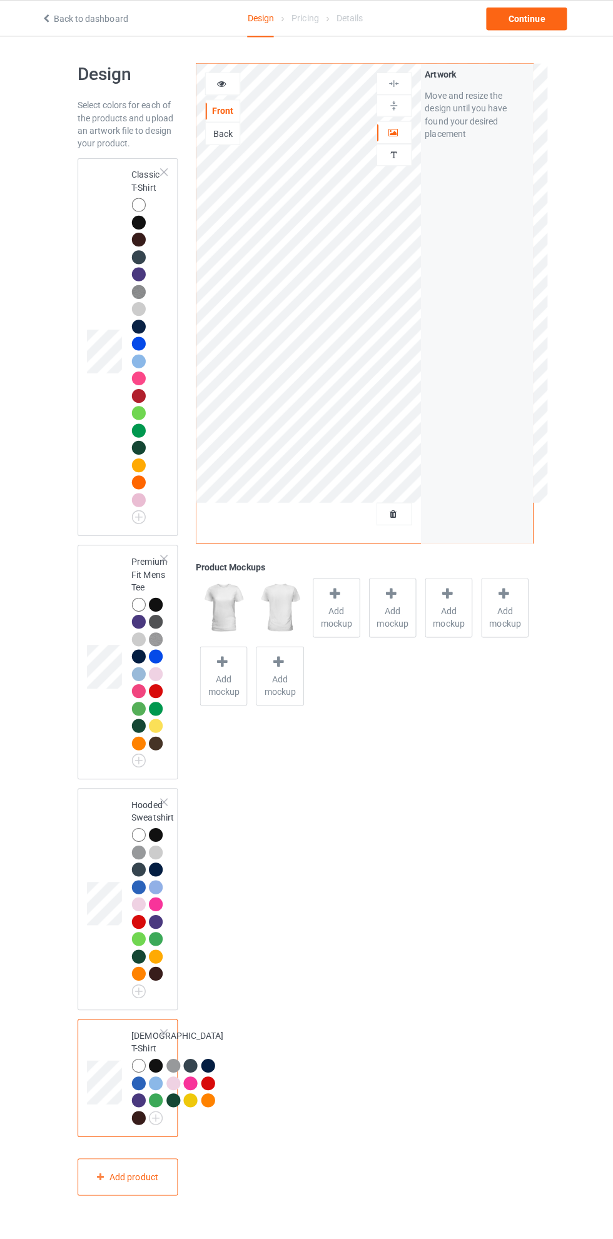
click at [399, 81] on img at bounding box center [394, 83] width 12 height 12
click at [409, 126] on div at bounding box center [395, 131] width 34 height 13
click at [395, 78] on img at bounding box center [394, 83] width 12 height 12
click at [394, 82] on img at bounding box center [394, 83] width 12 height 12
click at [394, 79] on img at bounding box center [394, 83] width 12 height 12
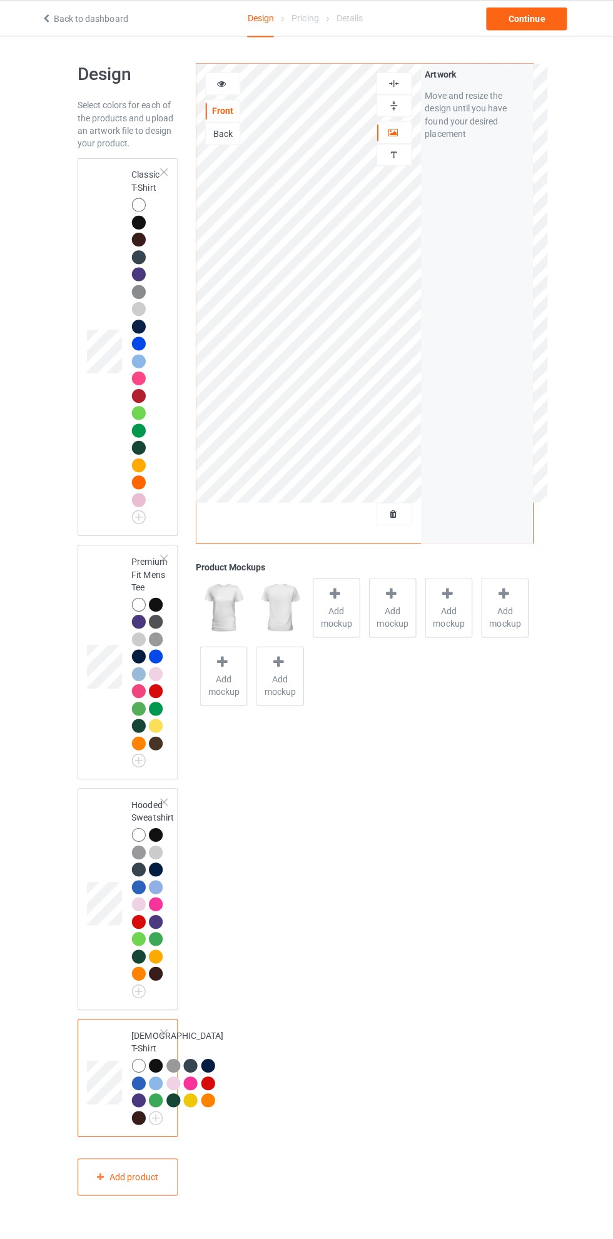
click at [105, 254] on td at bounding box center [109, 344] width 38 height 365
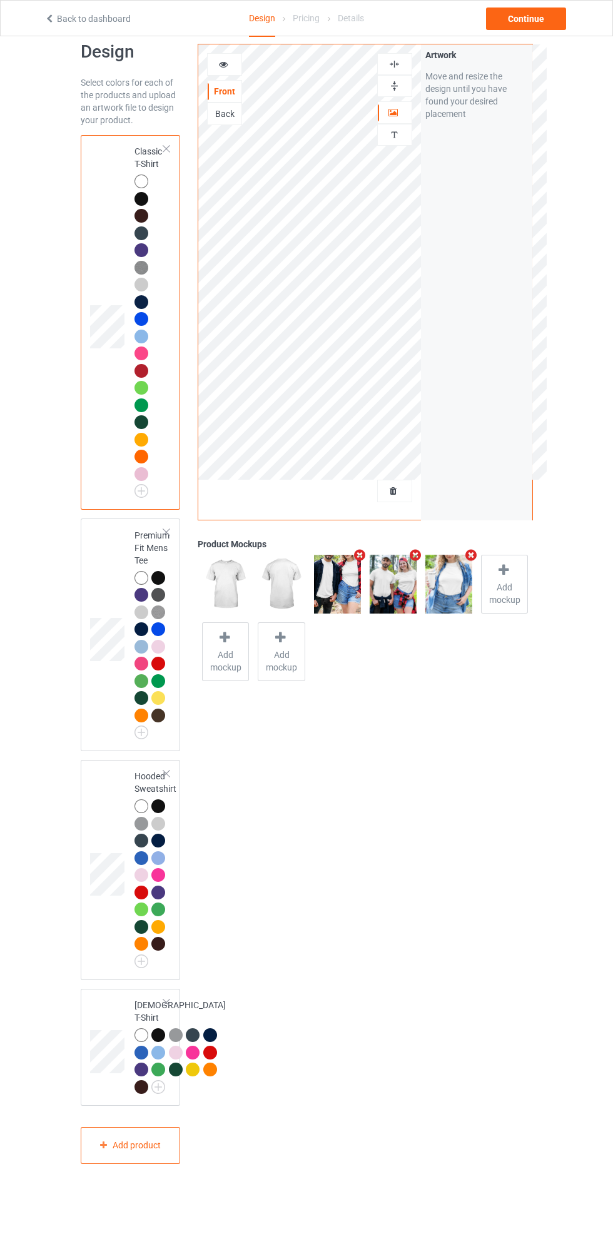
scroll to position [21, 0]
click at [528, 18] on div "Continue" at bounding box center [526, 19] width 80 height 23
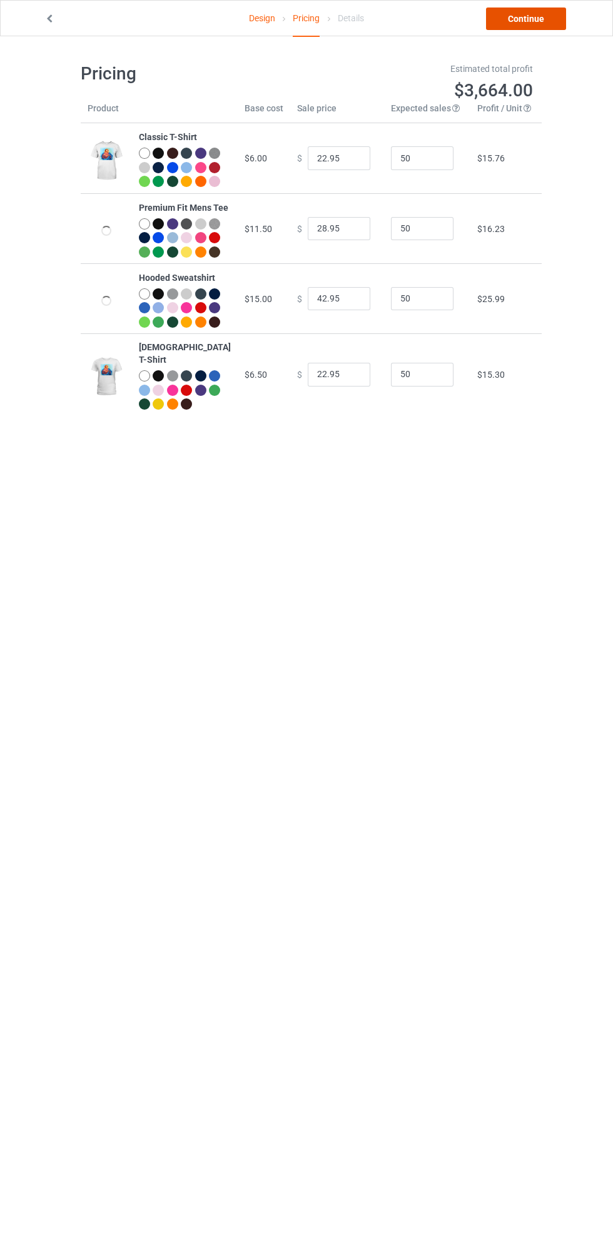
click at [528, 14] on link "Continue" at bounding box center [526, 19] width 80 height 23
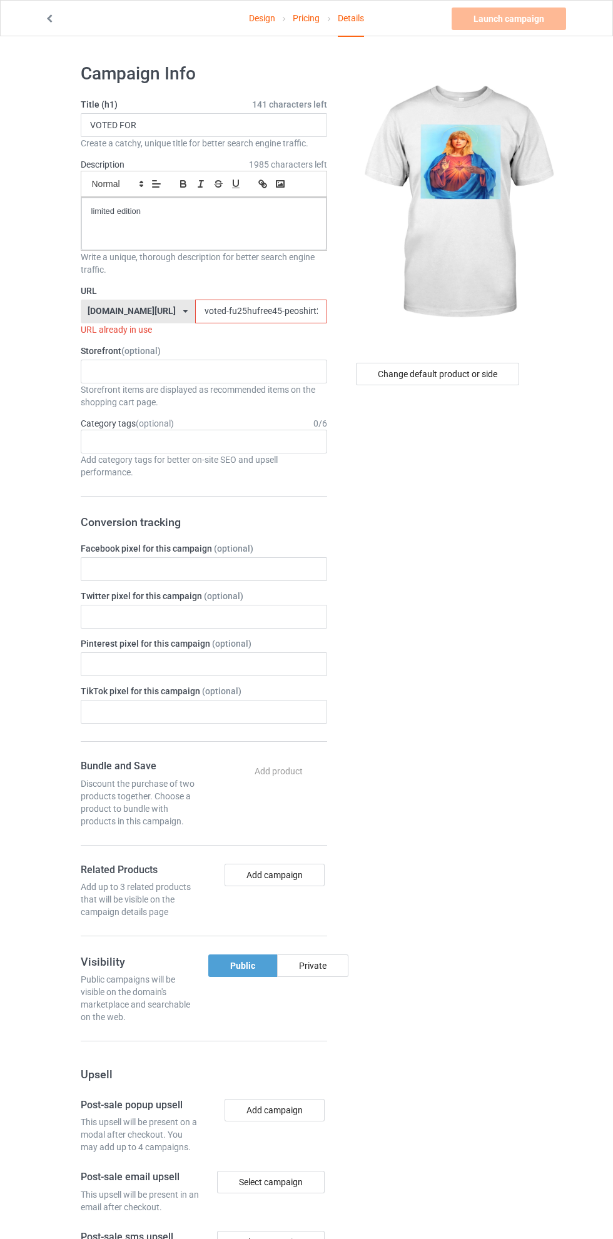
click at [229, 110] on label "Title (h1) 141 characters left" at bounding box center [204, 104] width 246 height 13
click at [190, 120] on input "VOTED FOR" at bounding box center [204, 125] width 246 height 24
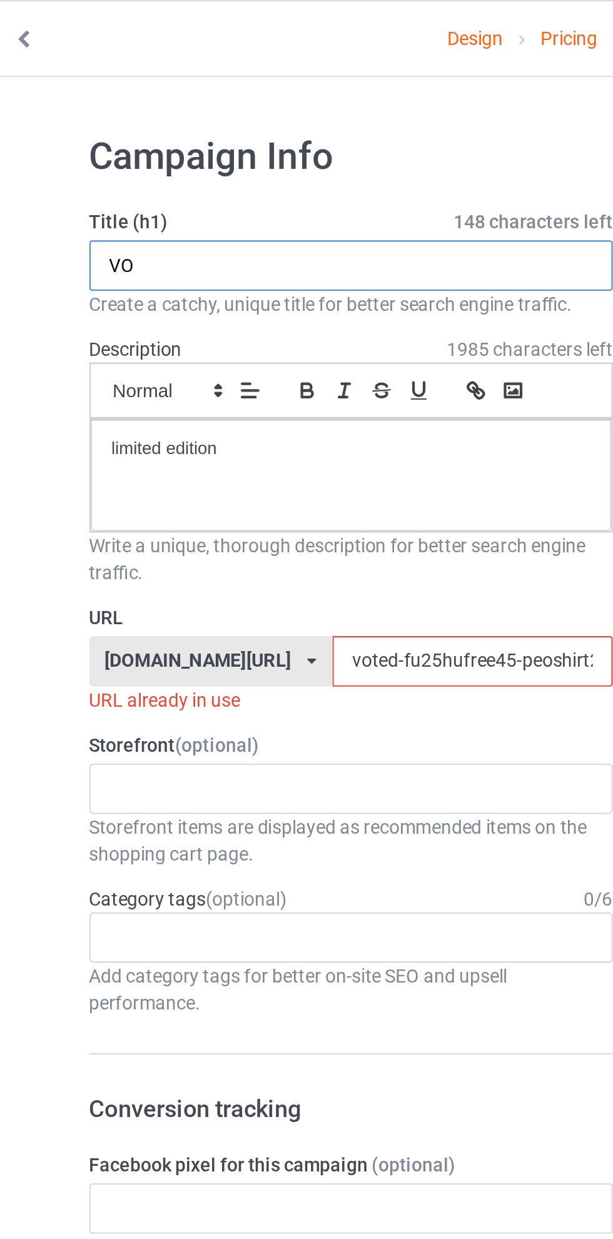
type input "V"
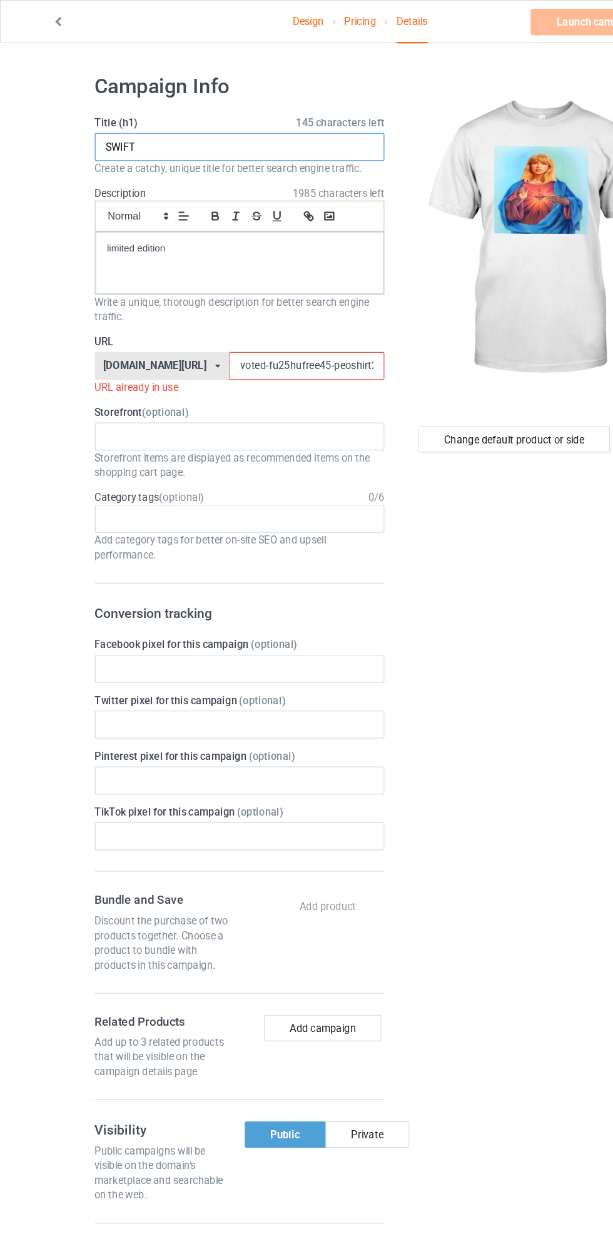
type input "SWIFT"
click at [200, 311] on input "voted-fu25hufree45-peoshirt25597jklo0" at bounding box center [261, 312] width 132 height 24
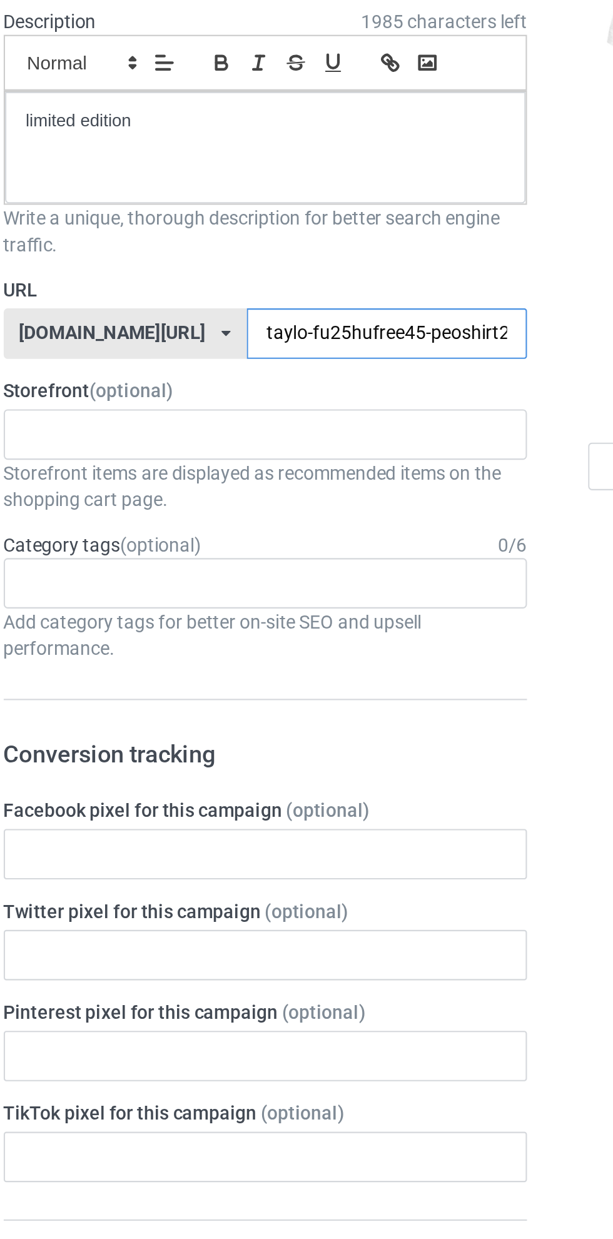
type input "[PERSON_NAME]-fu25hufree45-peoshirt25597jklo0"
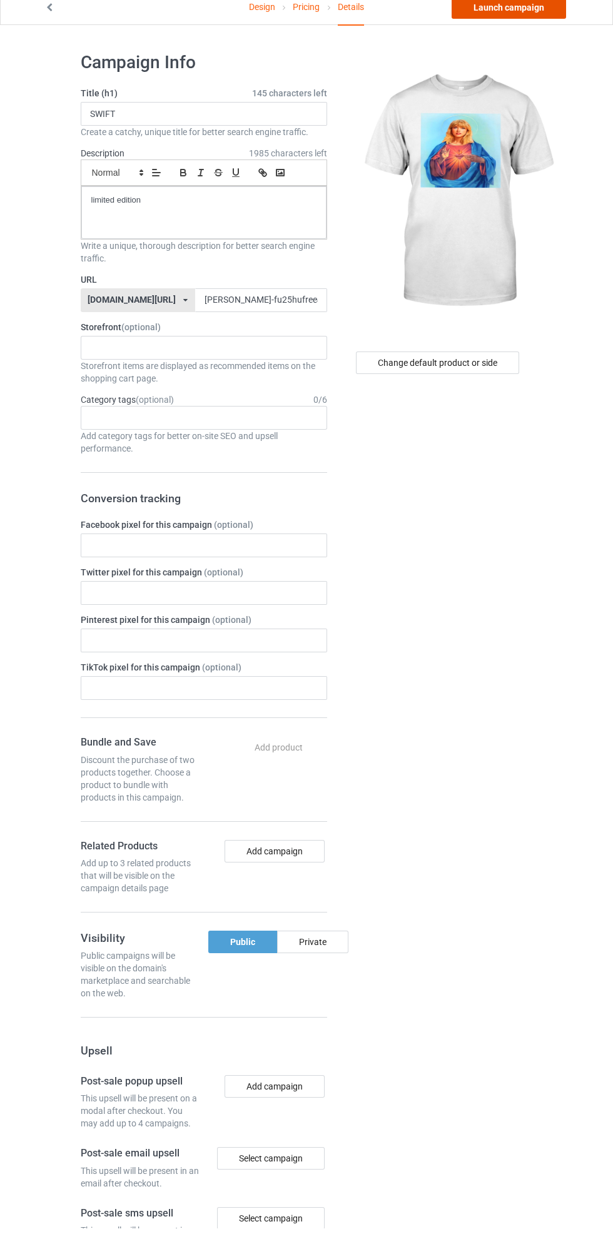
click at [517, 24] on link "Launch campaign" at bounding box center [508, 19] width 114 height 23
